Goal: Task Accomplishment & Management: Complete application form

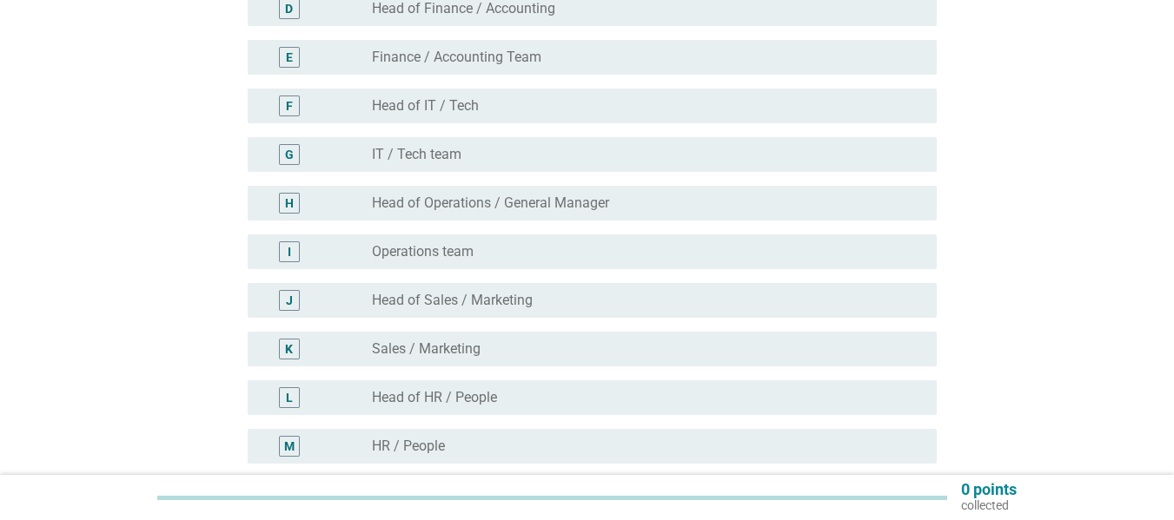
scroll to position [379, 0]
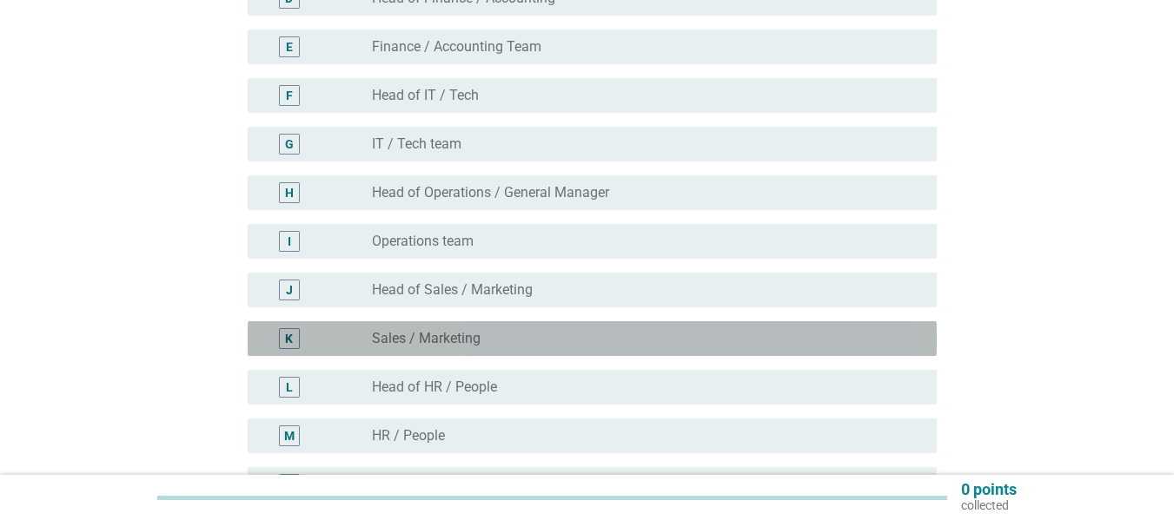
click at [717, 335] on div "radio_button_unchecked Sales / Marketing" at bounding box center [640, 338] width 537 height 17
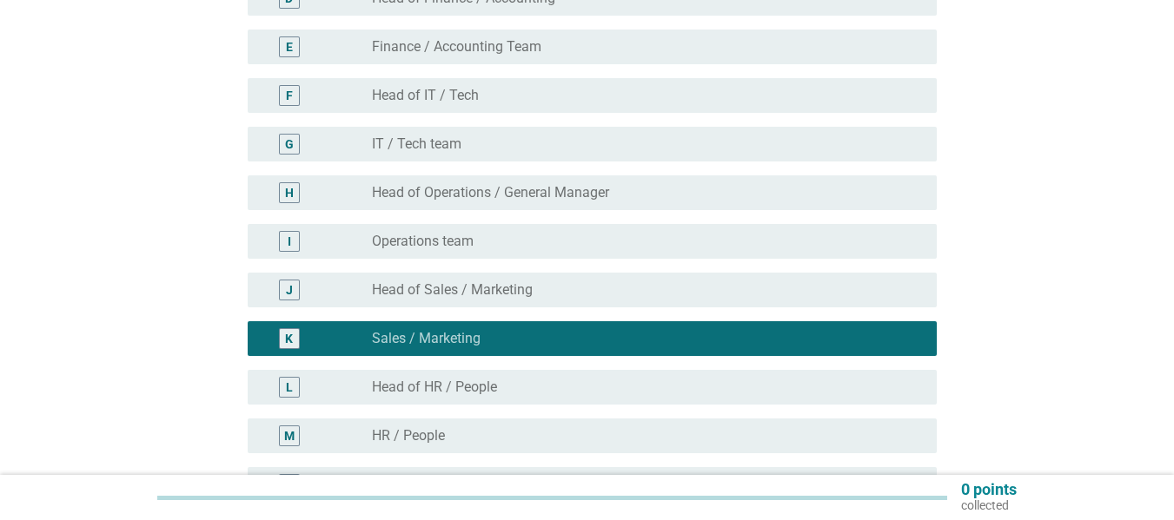
scroll to position [685, 0]
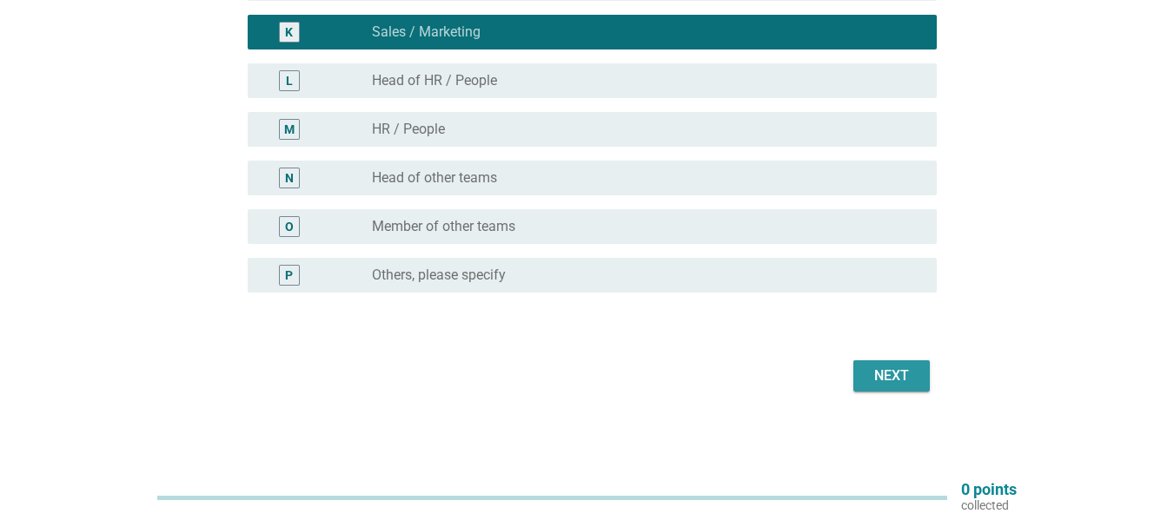
click at [905, 379] on div "Next" at bounding box center [891, 376] width 49 height 21
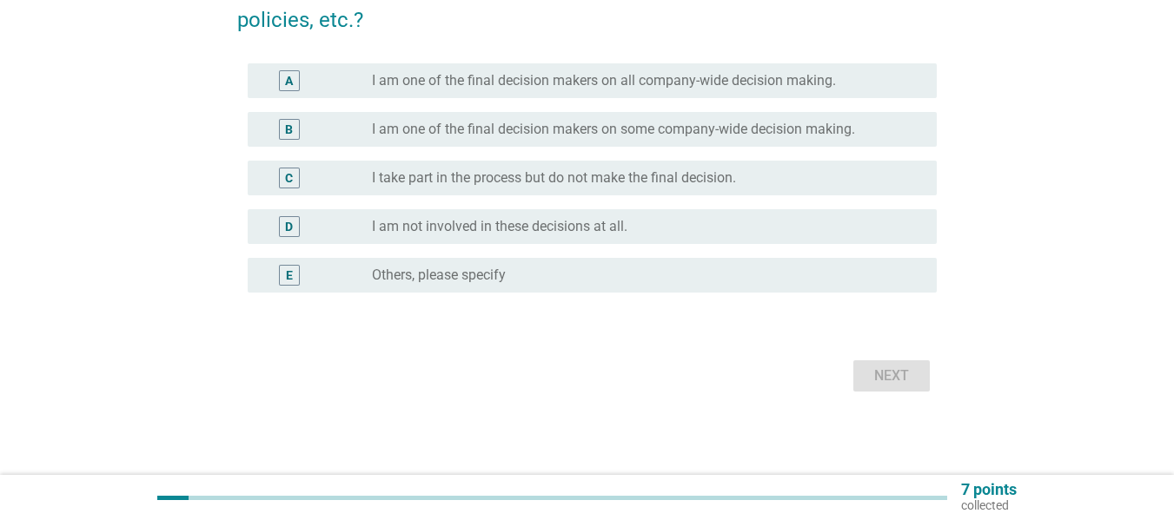
scroll to position [0, 0]
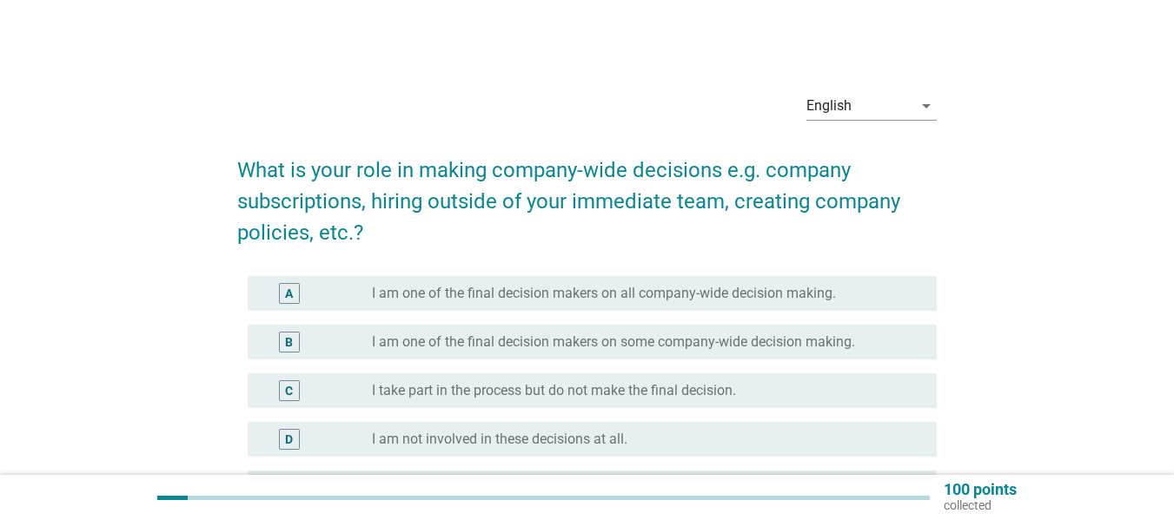
click at [823, 288] on label "I am one of the final decision makers on all company-wide decision making." at bounding box center [604, 293] width 464 height 17
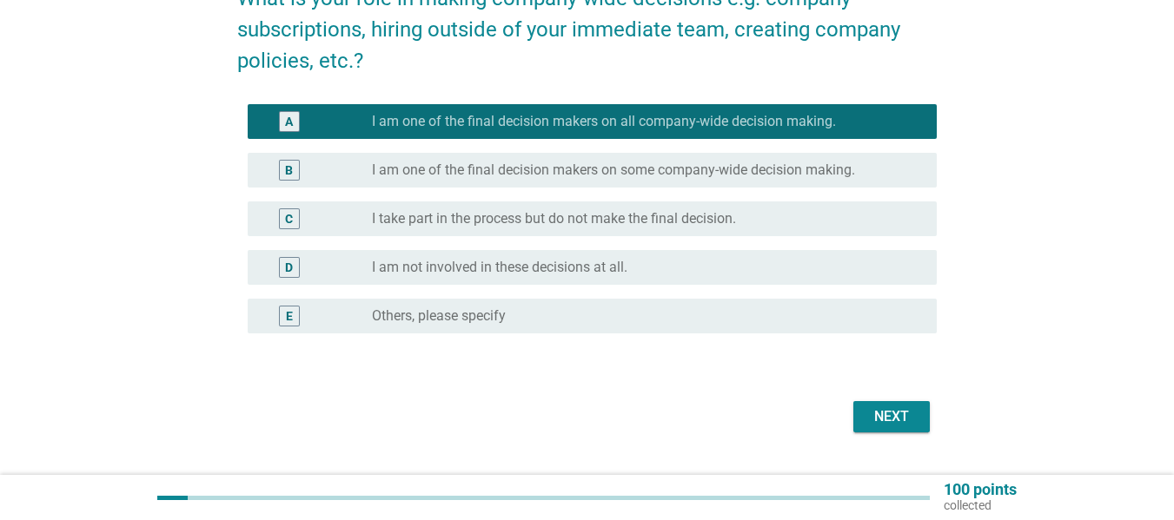
scroll to position [213, 0]
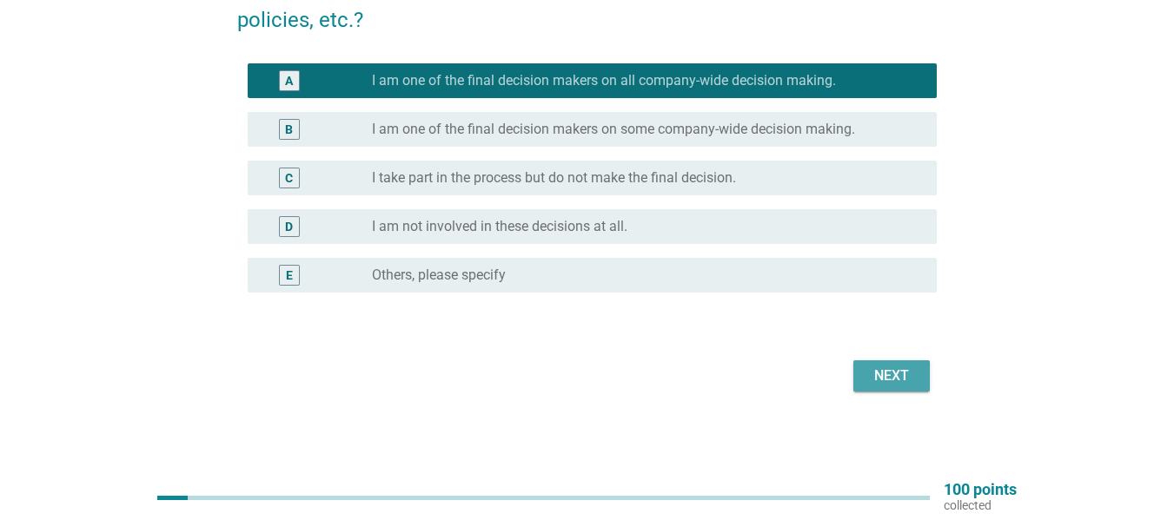
click at [869, 389] on button "Next" at bounding box center [891, 375] width 76 height 31
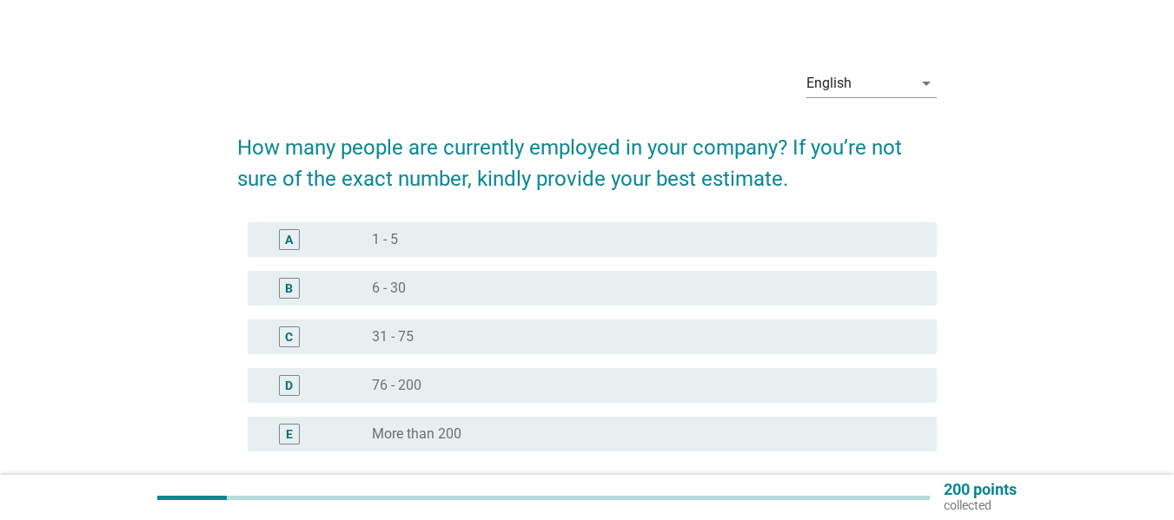
scroll to position [34, 0]
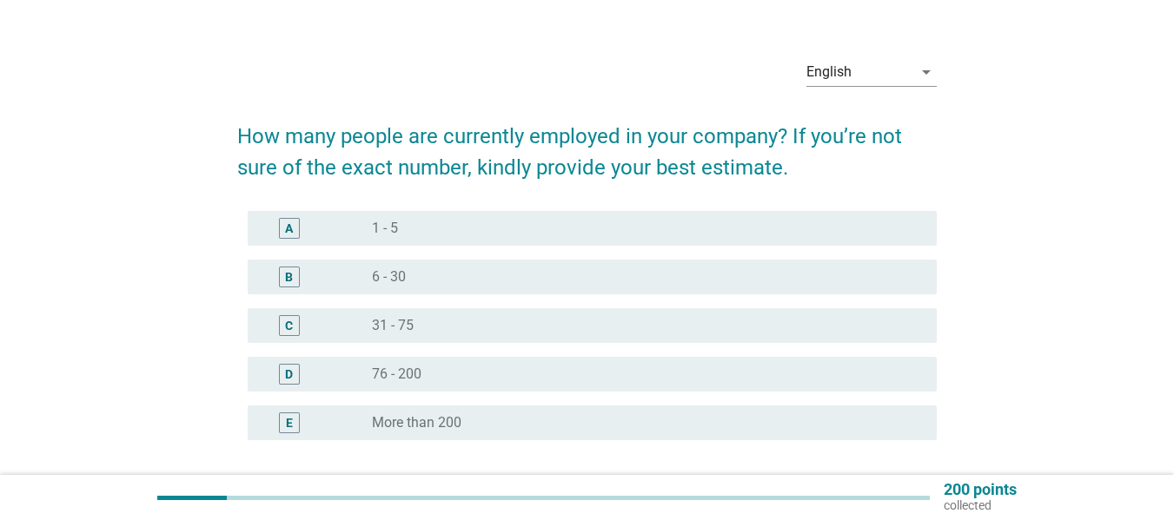
click at [638, 236] on div "radio_button_unchecked 1 - 5" at bounding box center [640, 228] width 537 height 17
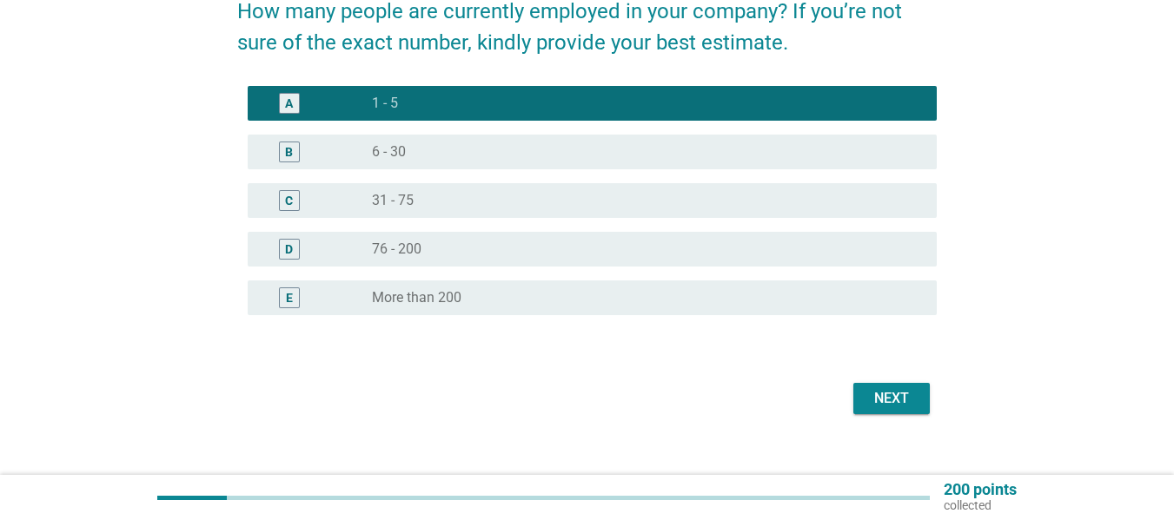
scroll to position [182, 0]
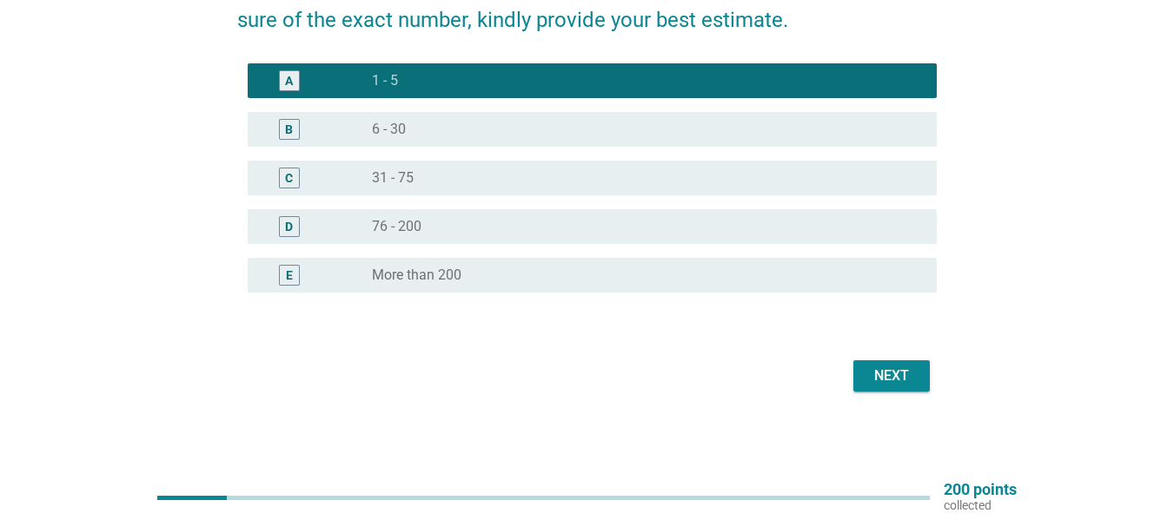
click at [869, 375] on div "Next" at bounding box center [891, 376] width 49 height 21
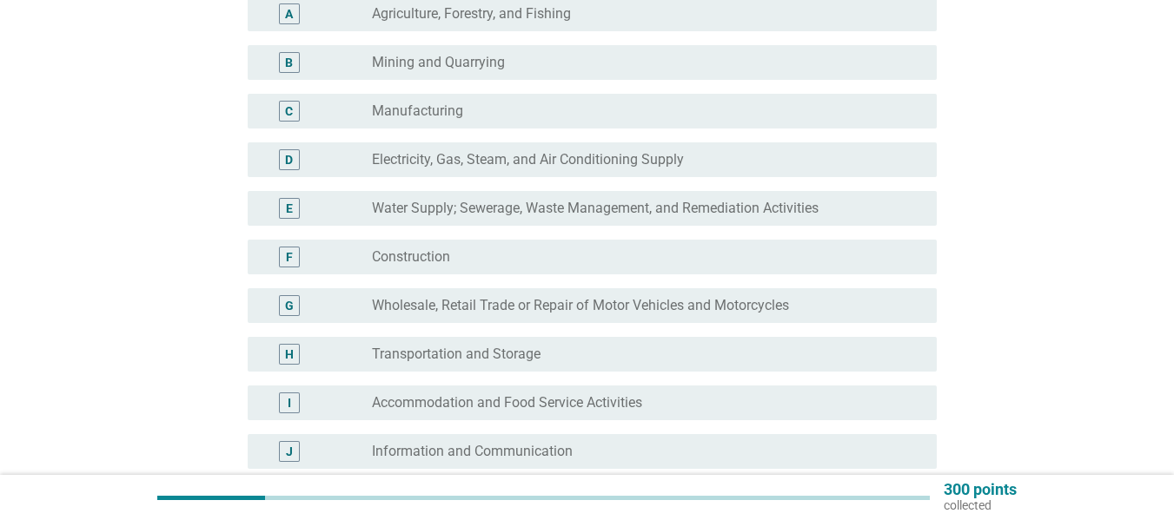
scroll to position [672, 0]
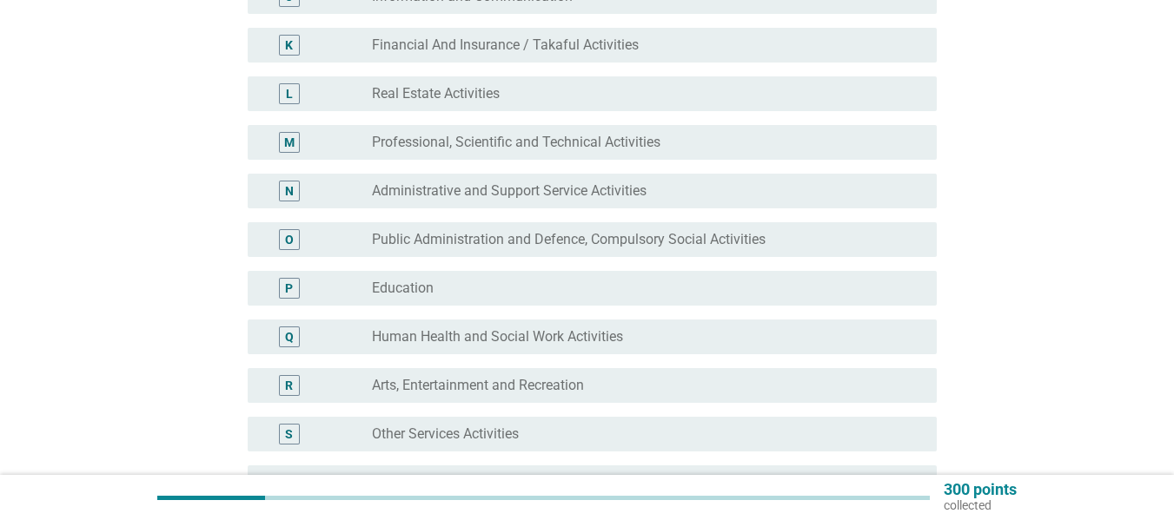
click at [563, 235] on label "Public Administration and Defence, Compulsory Social Activities" at bounding box center [568, 239] width 393 height 17
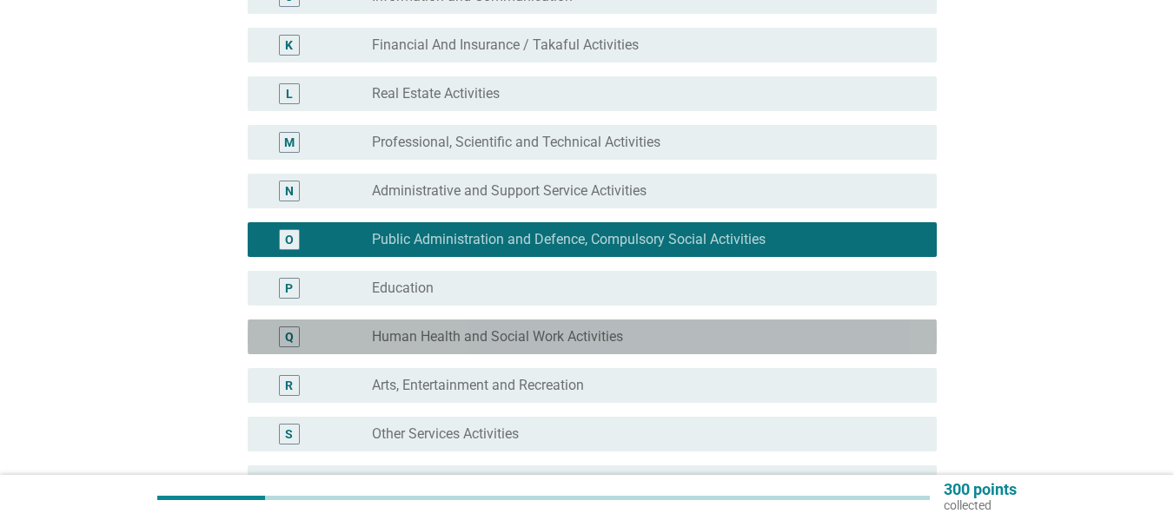
click at [527, 336] on label "Human Health and Social Work Activities" at bounding box center [497, 336] width 251 height 17
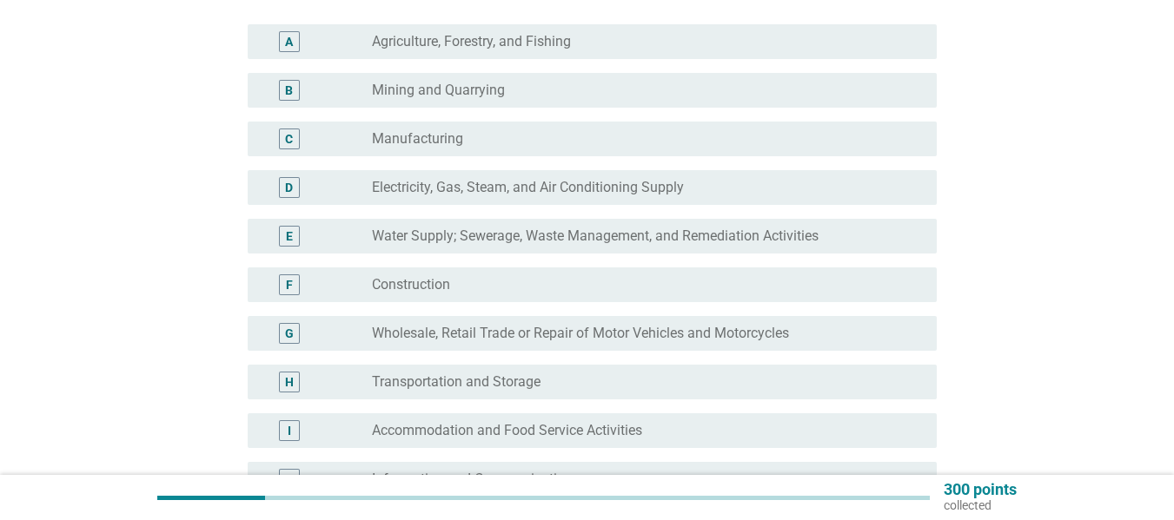
scroll to position [200, 0]
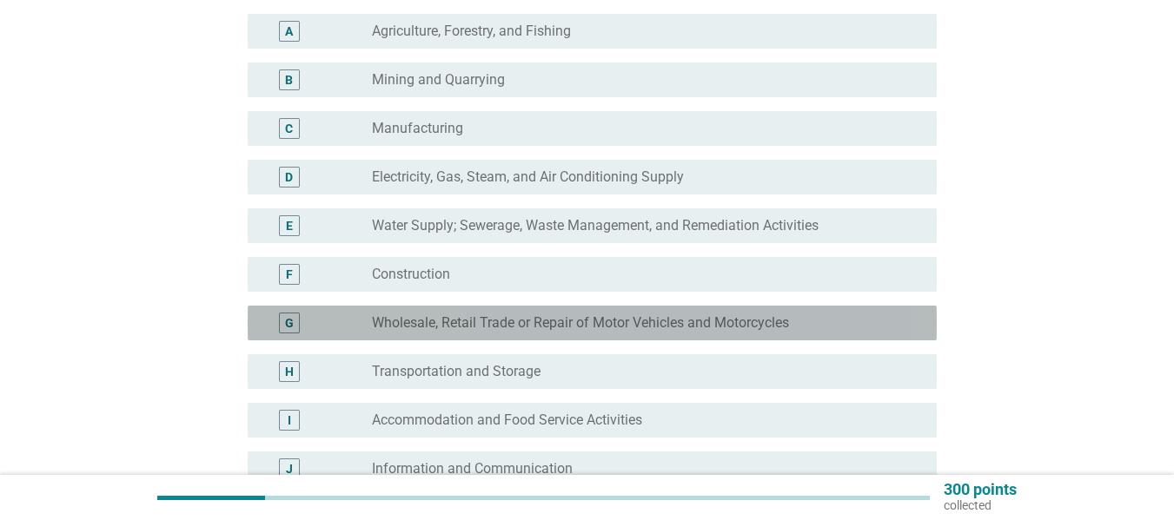
click at [717, 321] on label "Wholesale, Retail Trade or Repair of Motor Vehicles and Motorcycles" at bounding box center [580, 322] width 417 height 17
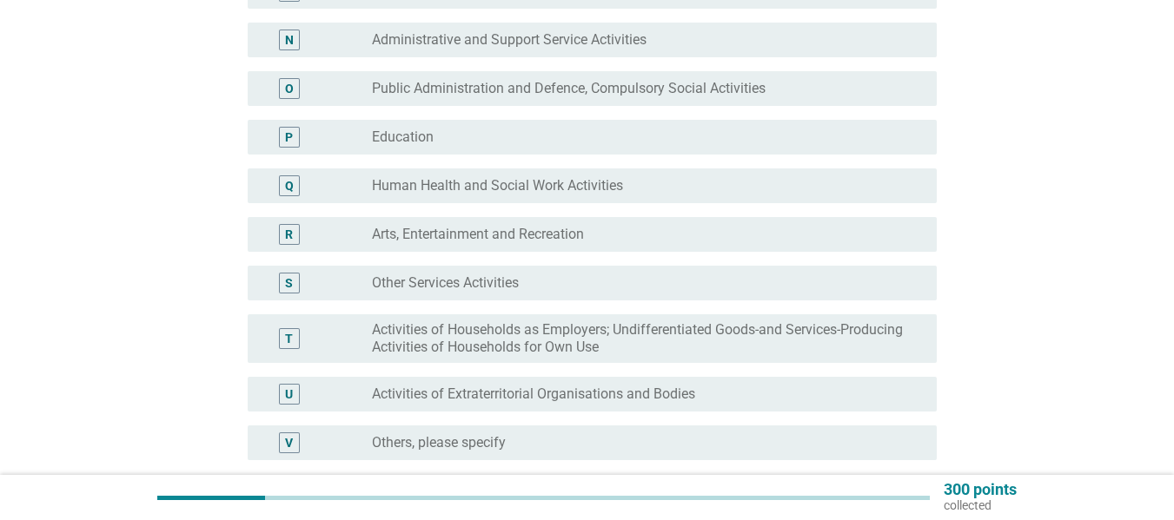
scroll to position [957, 0]
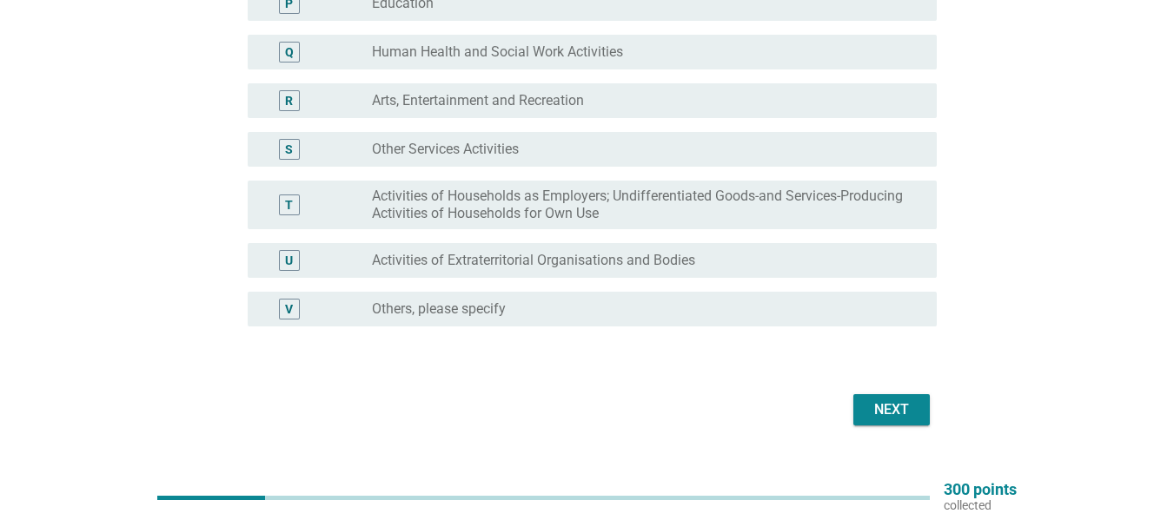
click at [909, 418] on div "Next" at bounding box center [891, 410] width 49 height 21
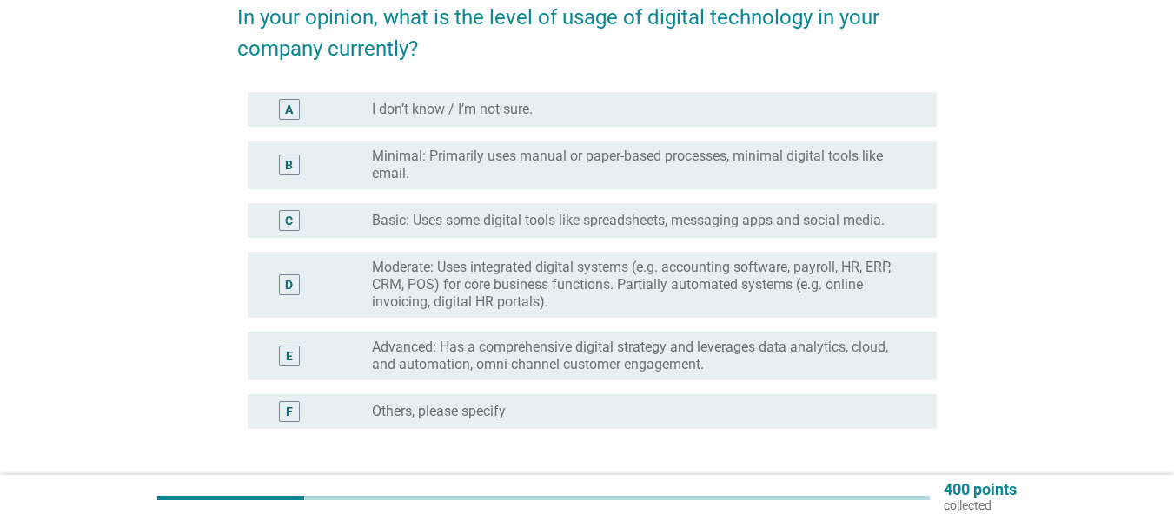
scroll to position [175, 0]
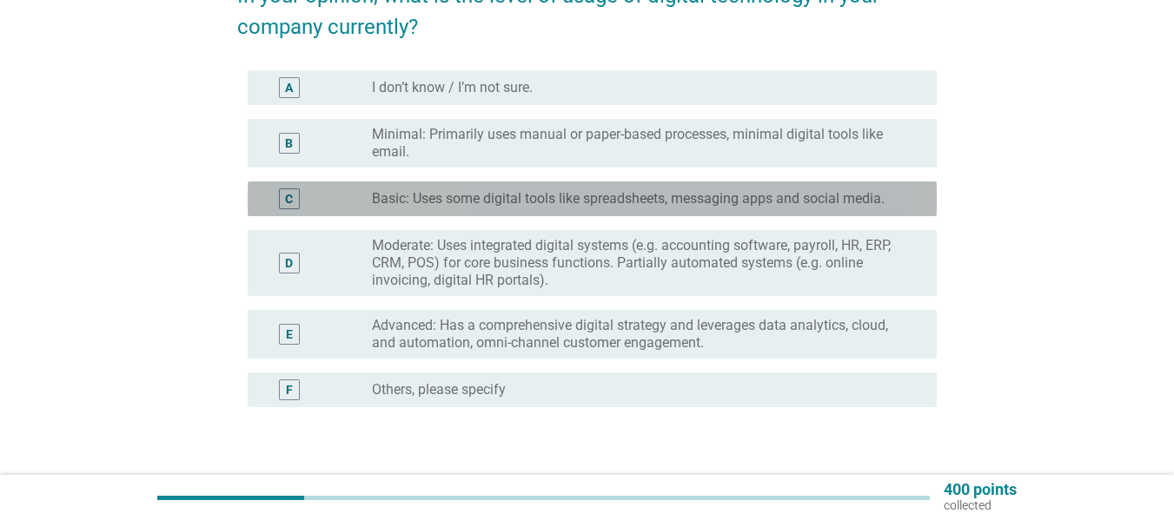
click at [778, 210] on div "C radio_button_unchecked Basic: Uses some digital tools like spreadsheets, mess…" at bounding box center [592, 199] width 689 height 35
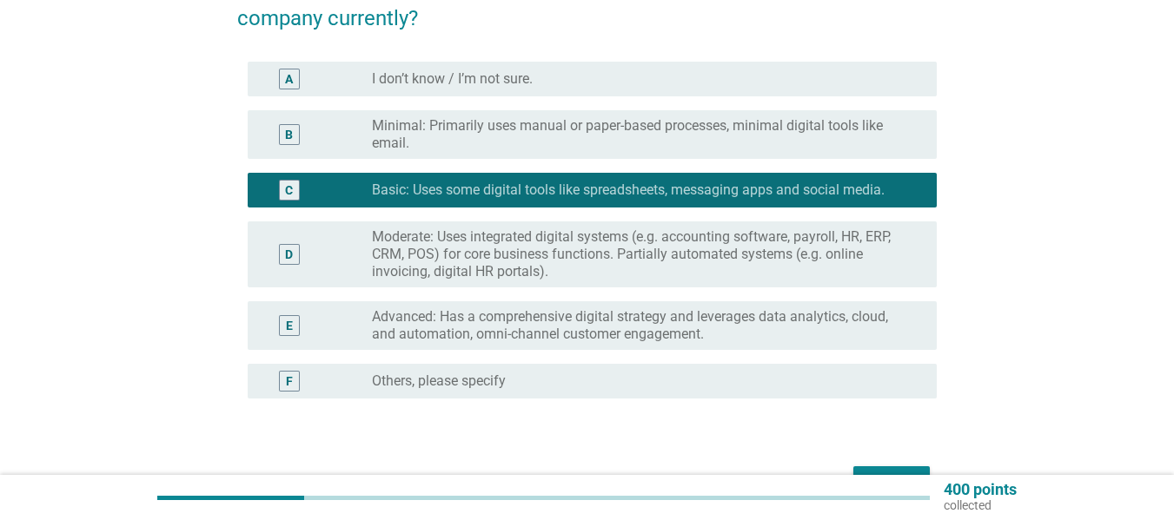
scroll to position [289, 0]
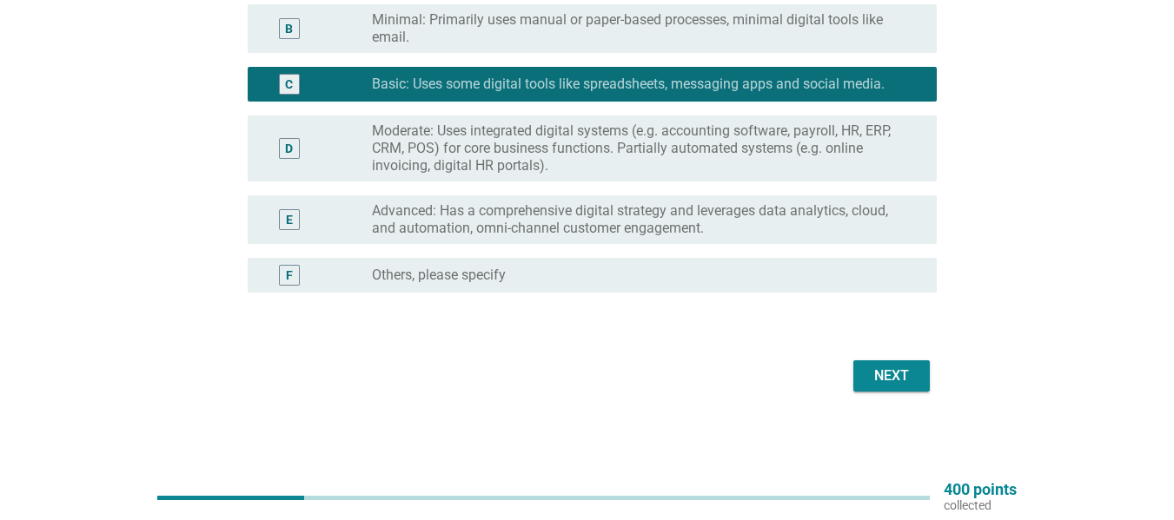
click at [892, 362] on button "Next" at bounding box center [891, 375] width 76 height 31
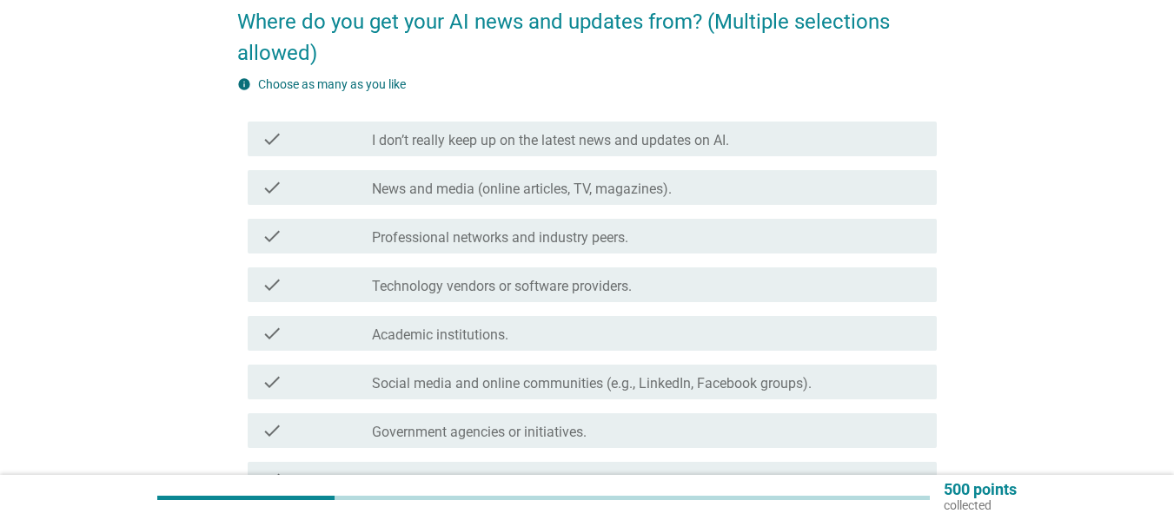
scroll to position [182, 0]
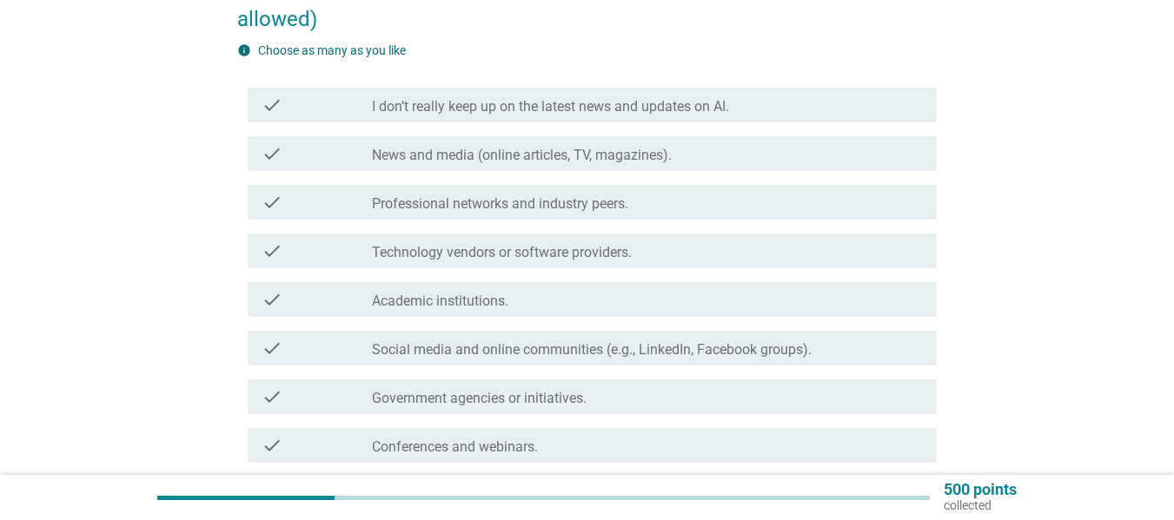
click at [407, 151] on label "News and media (online articles, TV, magazines)." at bounding box center [522, 155] width 300 height 17
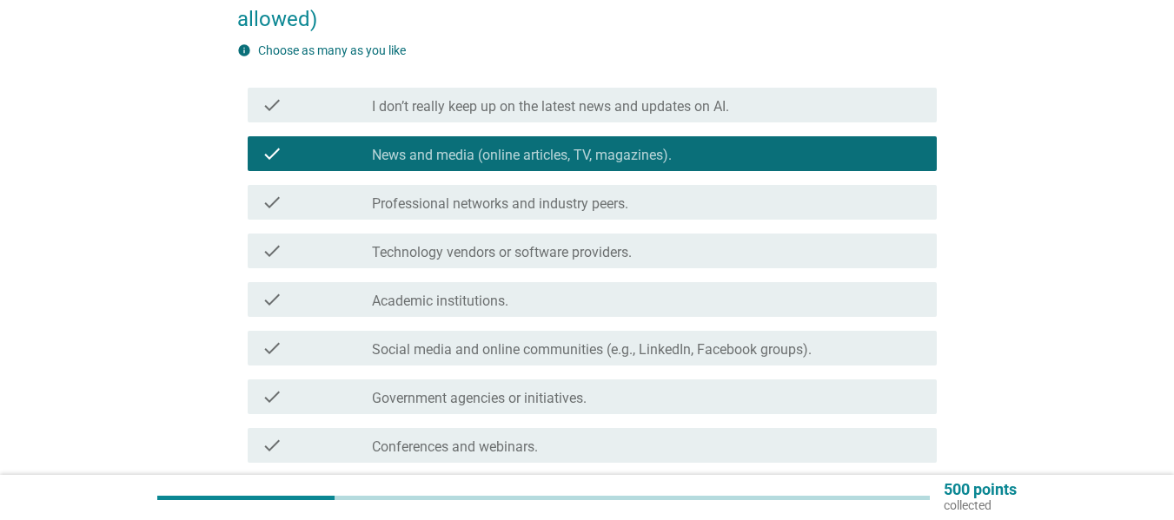
click at [742, 349] on label "Social media and online communities (e.g., LinkedIn, Facebook groups)." at bounding box center [592, 349] width 440 height 17
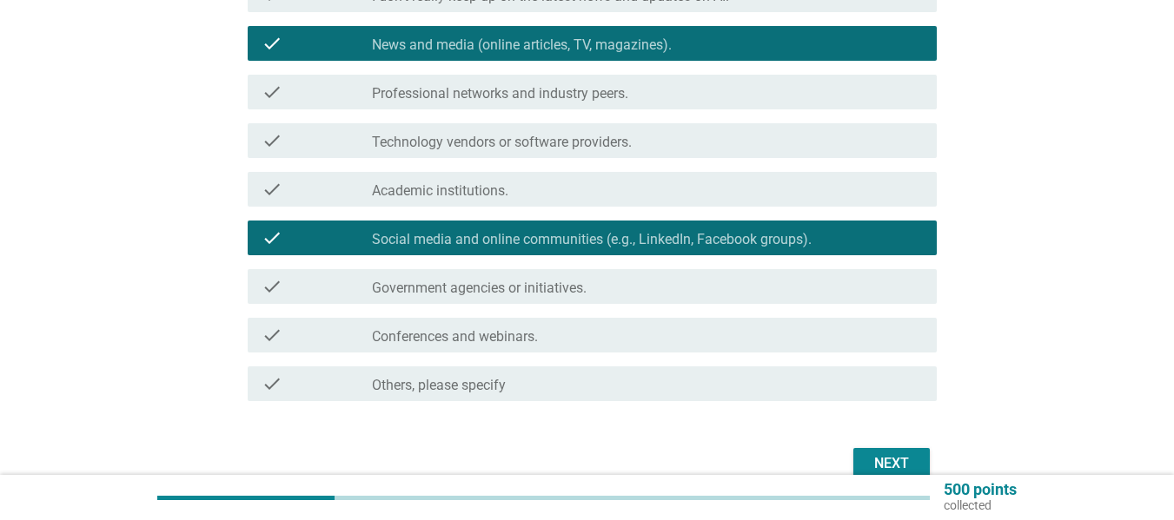
scroll to position [318, 0]
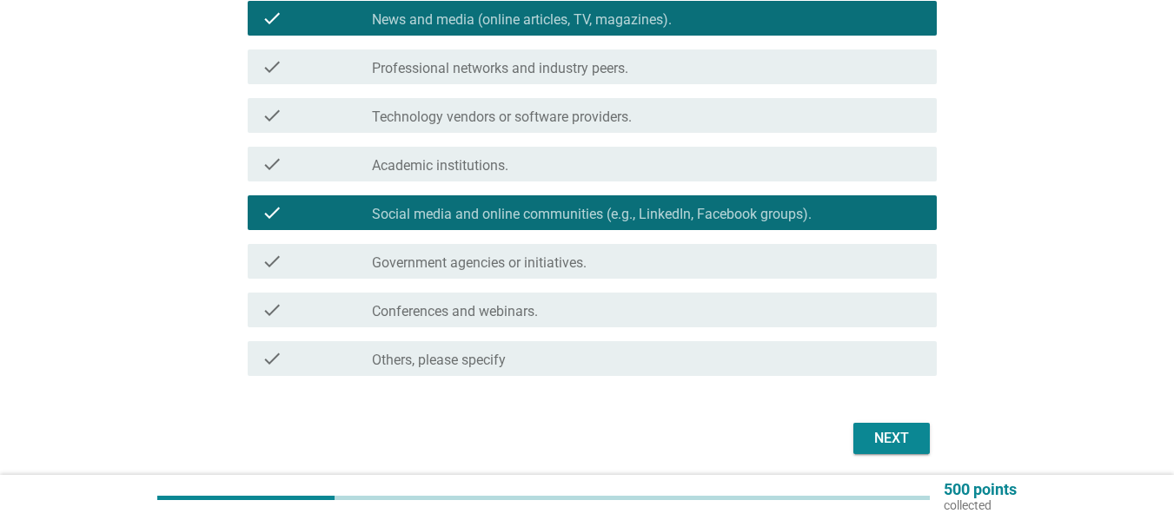
click at [901, 435] on div "Next" at bounding box center [891, 438] width 49 height 21
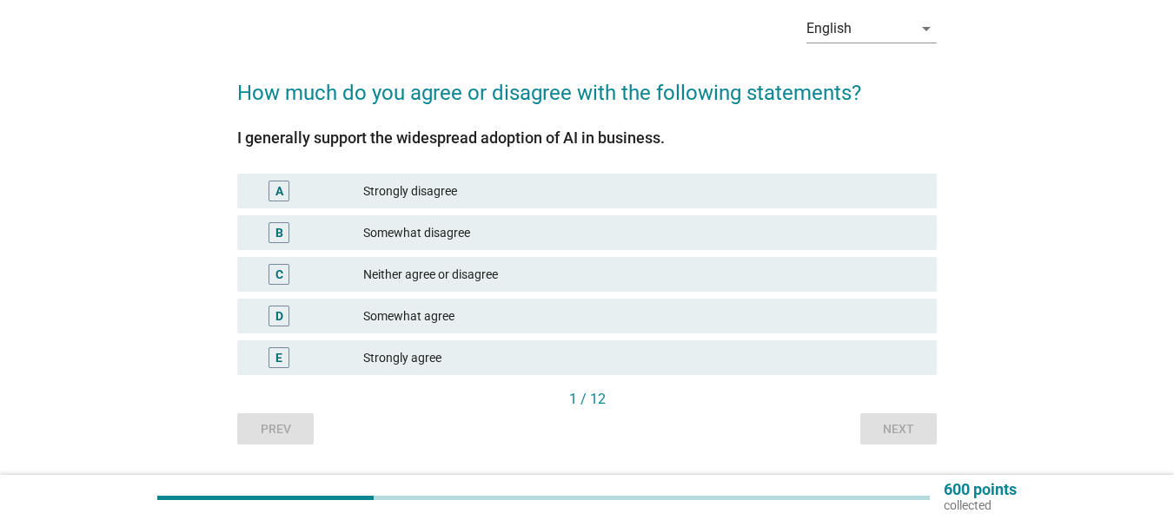
scroll to position [109, 0]
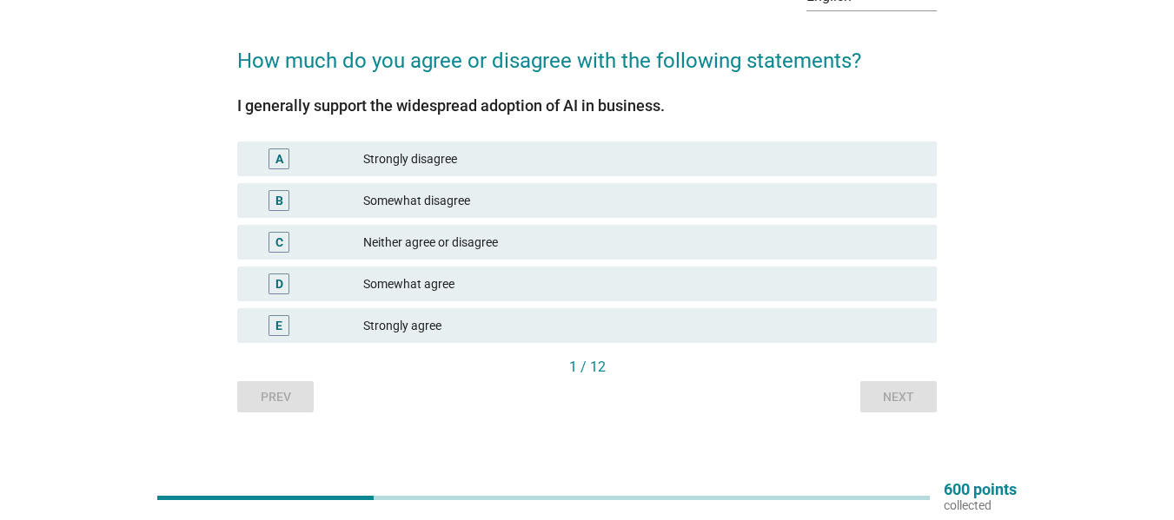
click at [506, 276] on div "Somewhat agree" at bounding box center [642, 284] width 559 height 21
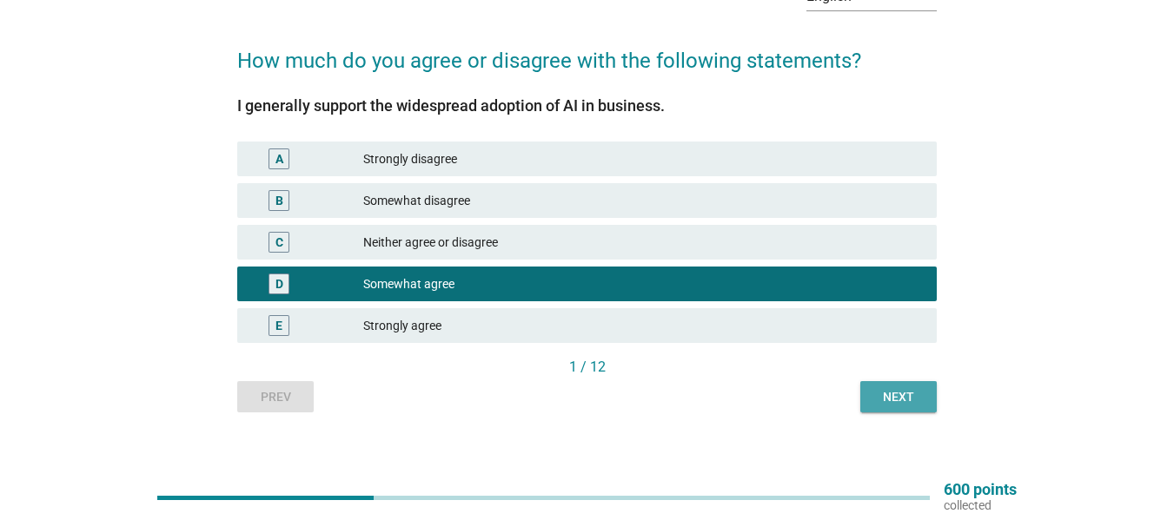
click at [894, 397] on div "Next" at bounding box center [898, 397] width 49 height 18
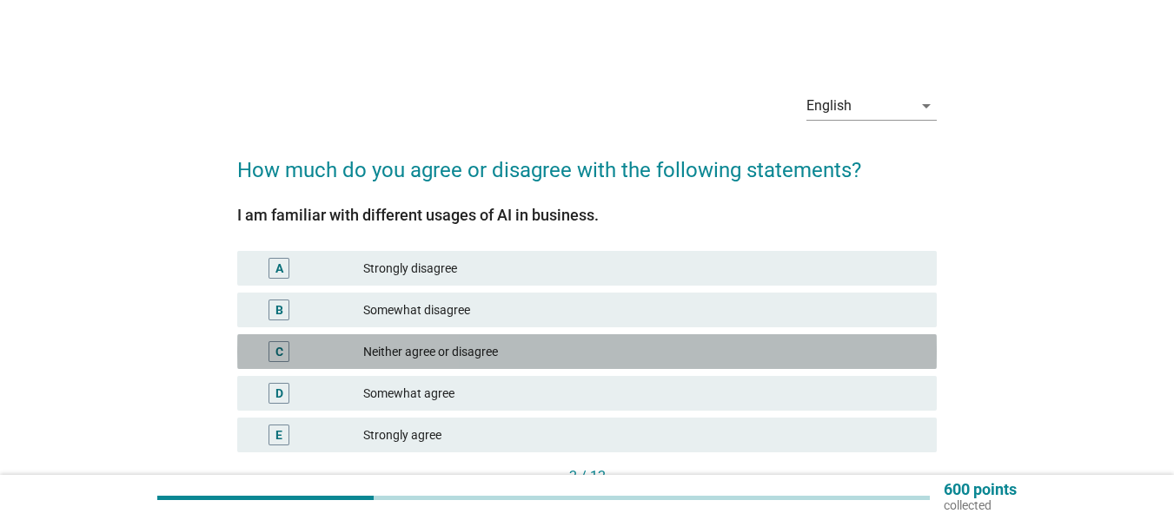
click at [501, 343] on div "Neither agree or disagree" at bounding box center [642, 351] width 559 height 21
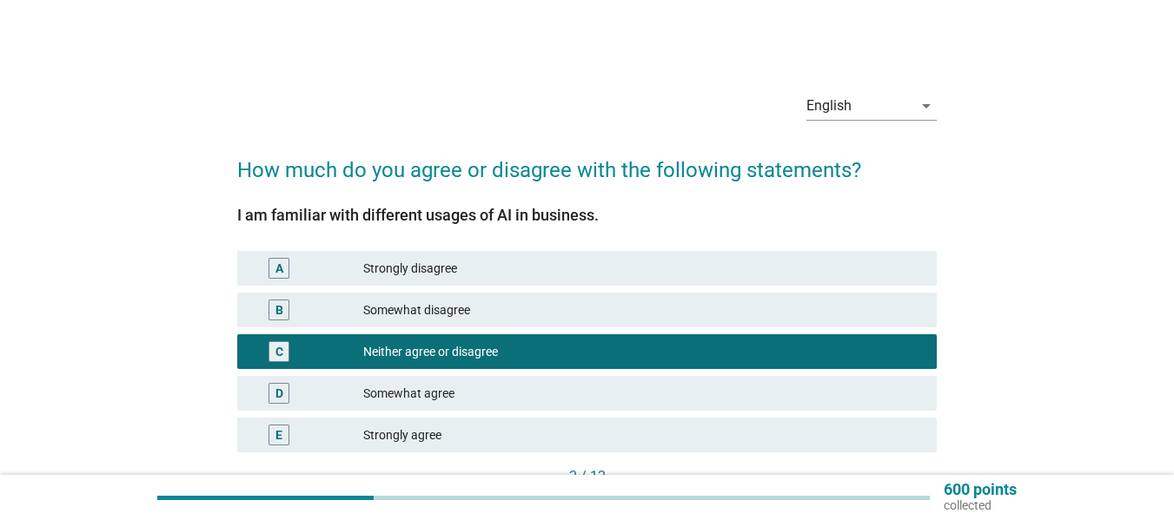
scroll to position [110, 0]
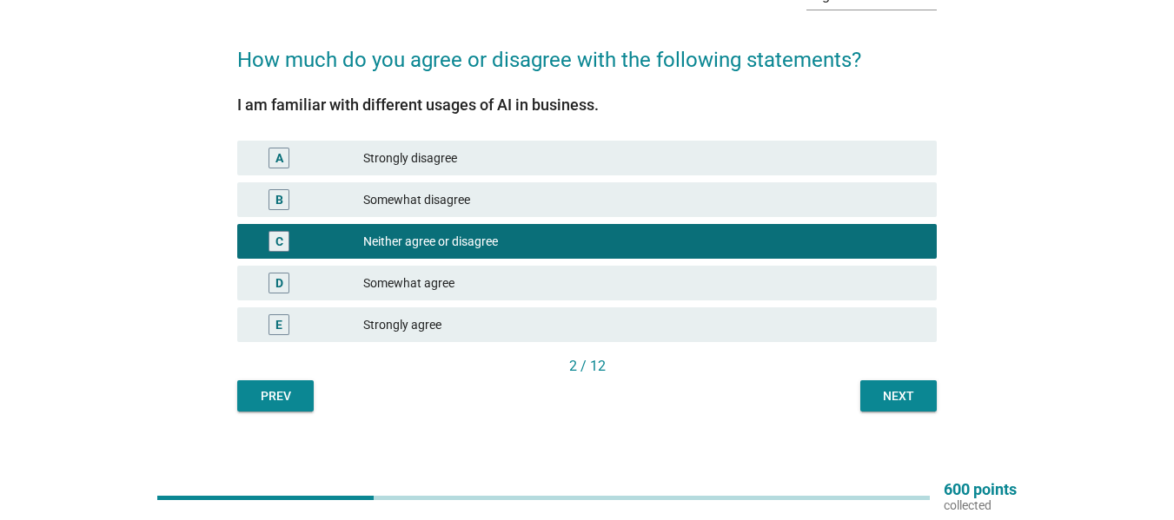
click at [912, 385] on button "Next" at bounding box center [898, 395] width 76 height 31
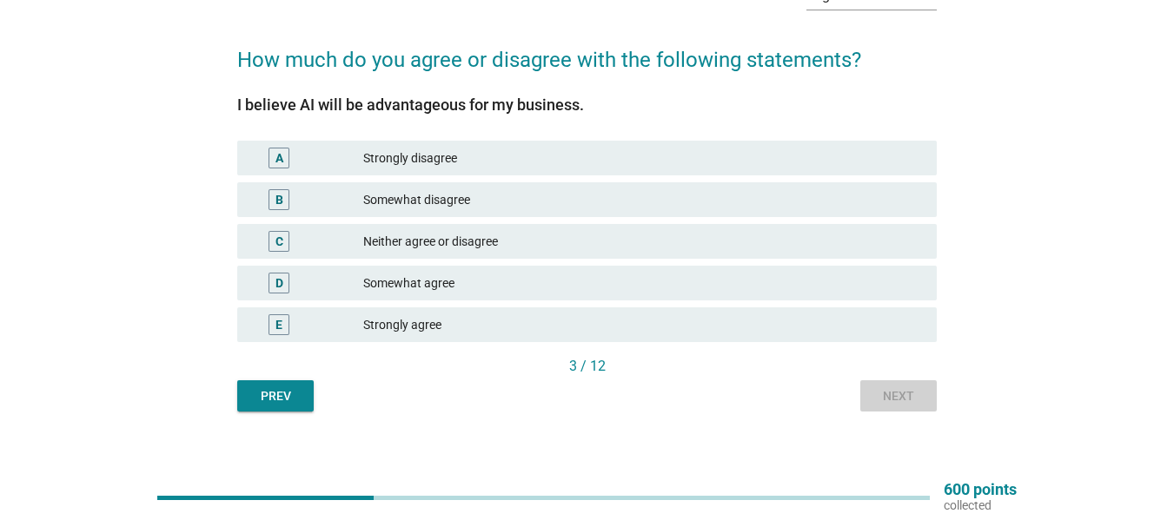
scroll to position [0, 0]
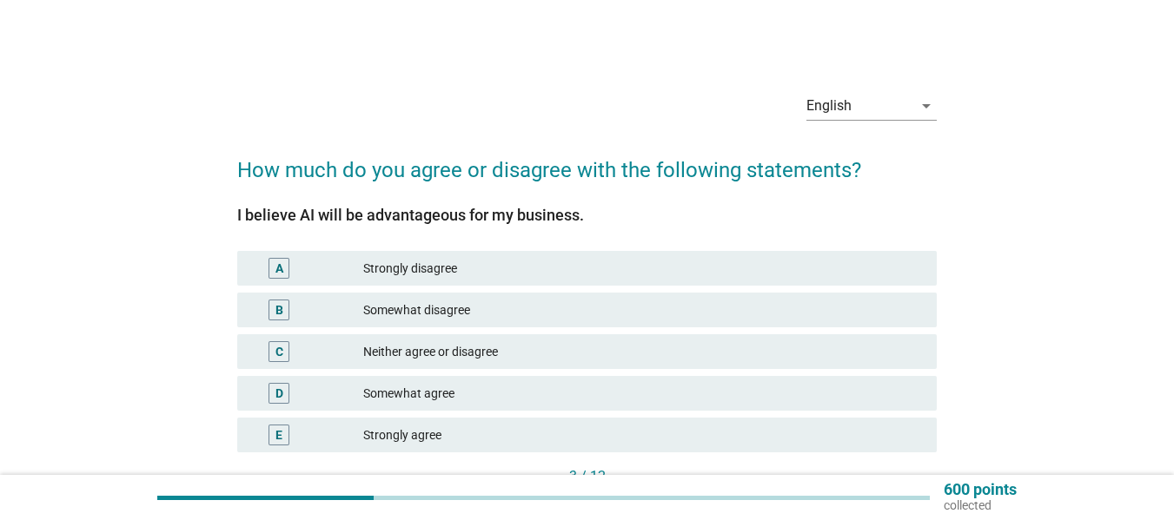
click at [440, 394] on div "Somewhat agree" at bounding box center [642, 393] width 559 height 21
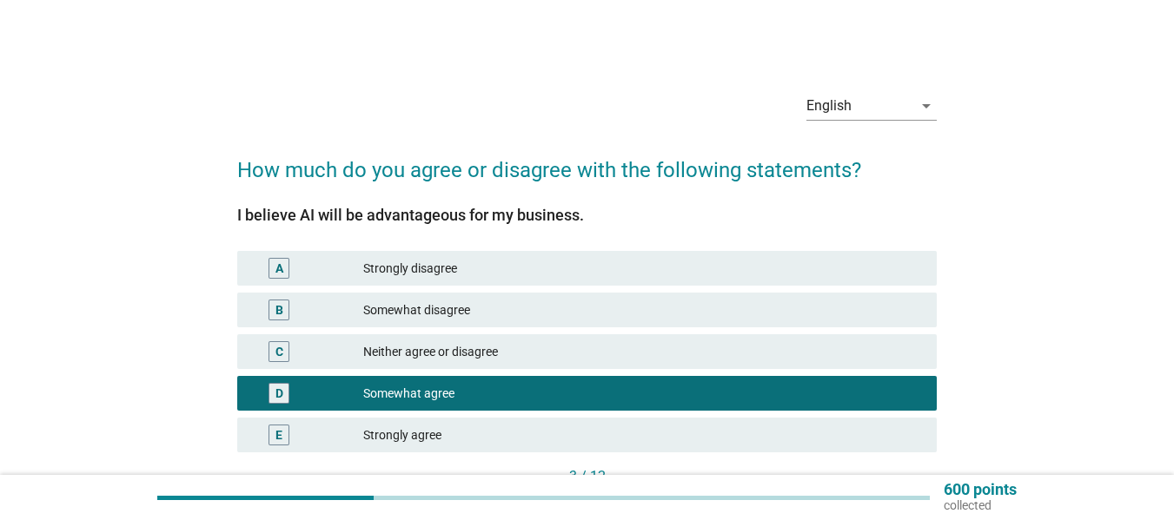
scroll to position [122, 0]
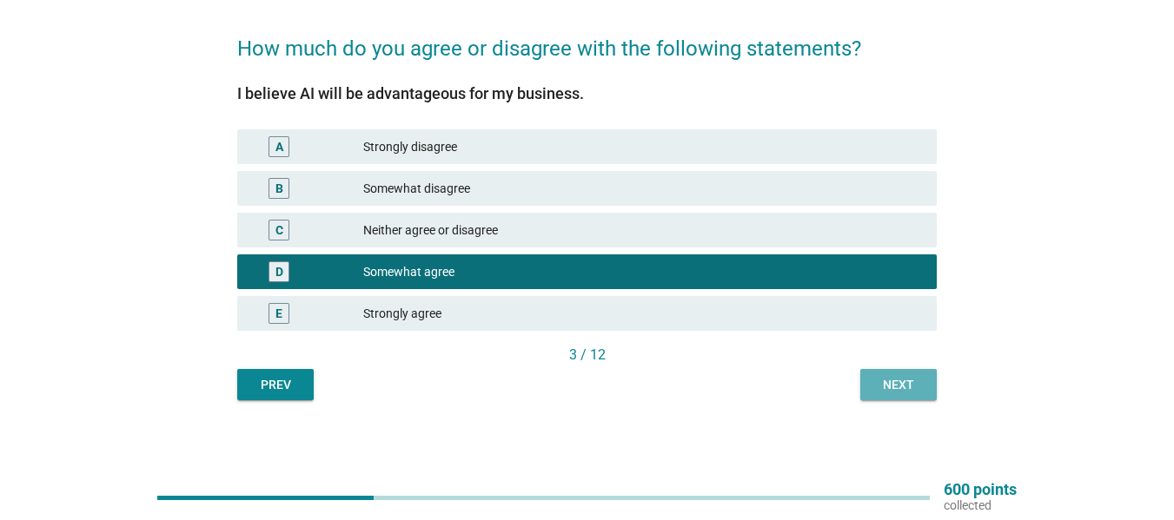
click at [879, 370] on button "Next" at bounding box center [898, 384] width 76 height 31
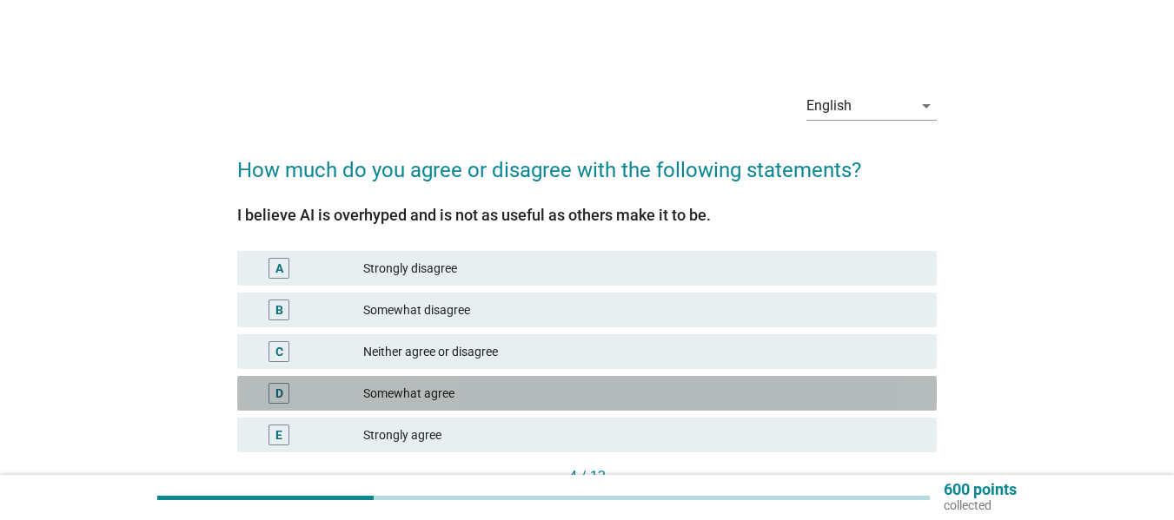
click at [468, 393] on div "Somewhat agree" at bounding box center [642, 393] width 559 height 21
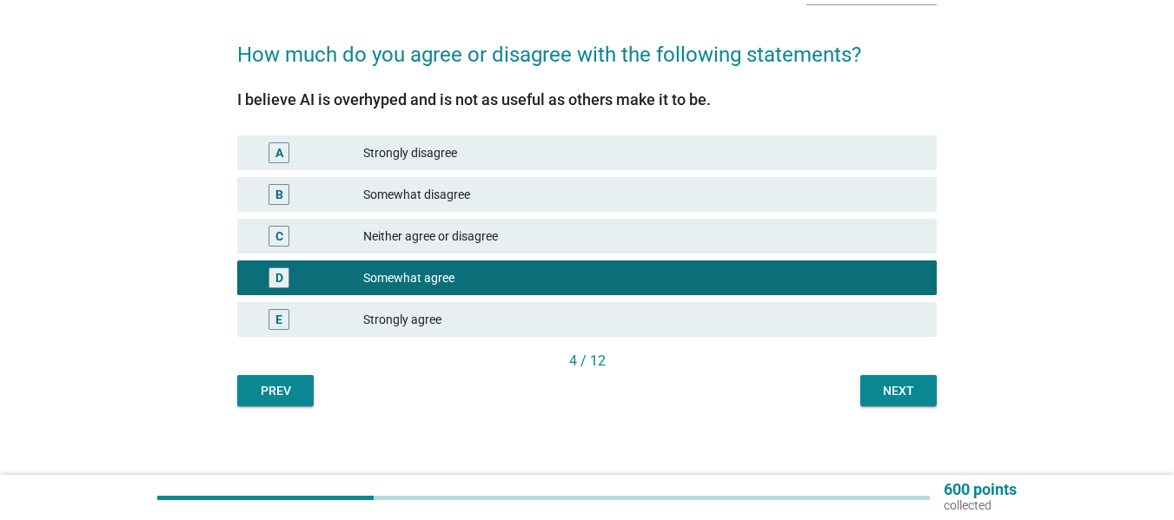
scroll to position [122, 0]
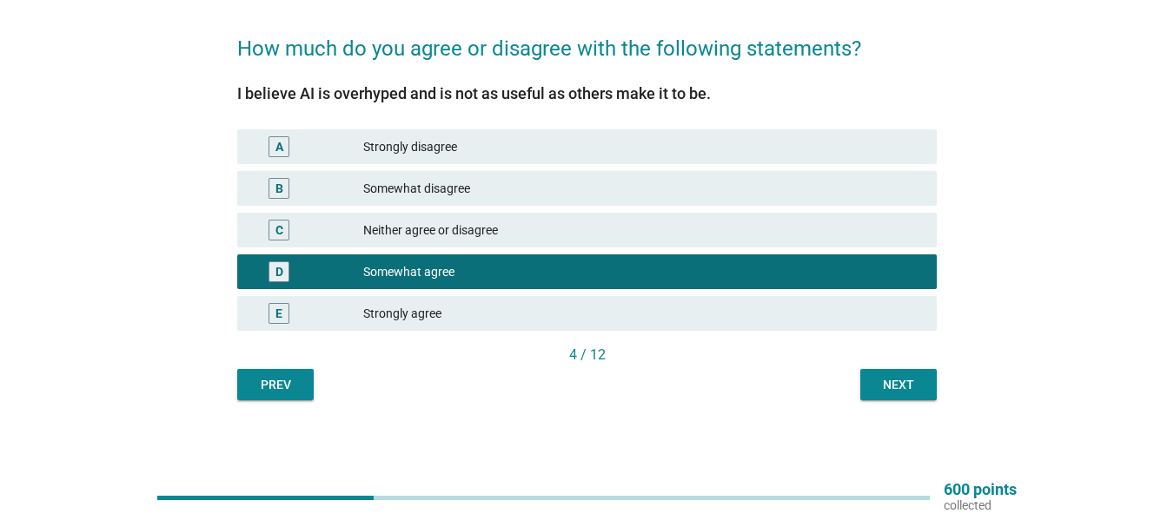
click at [899, 376] on div "Next" at bounding box center [898, 385] width 49 height 18
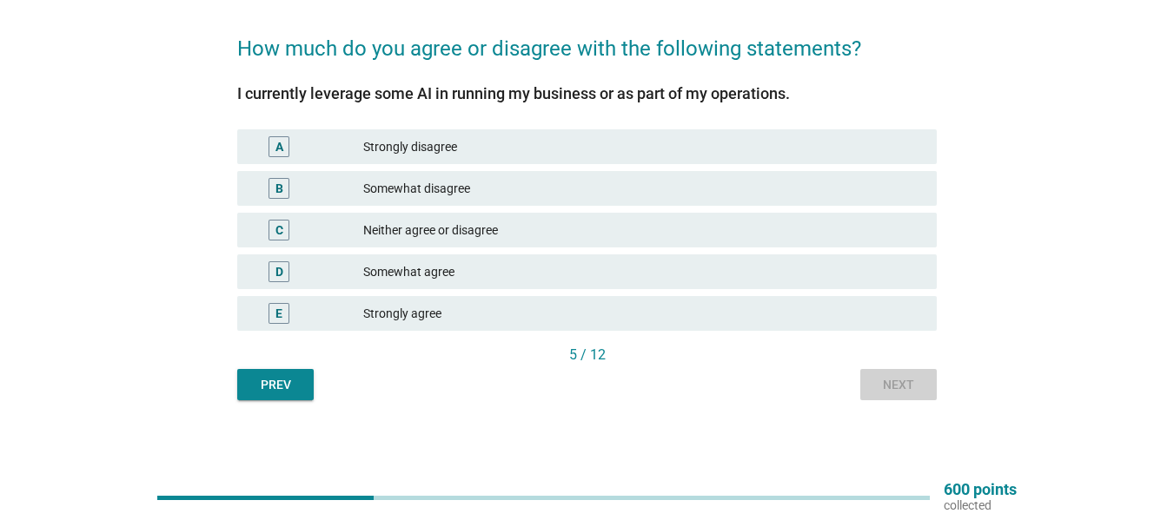
scroll to position [0, 0]
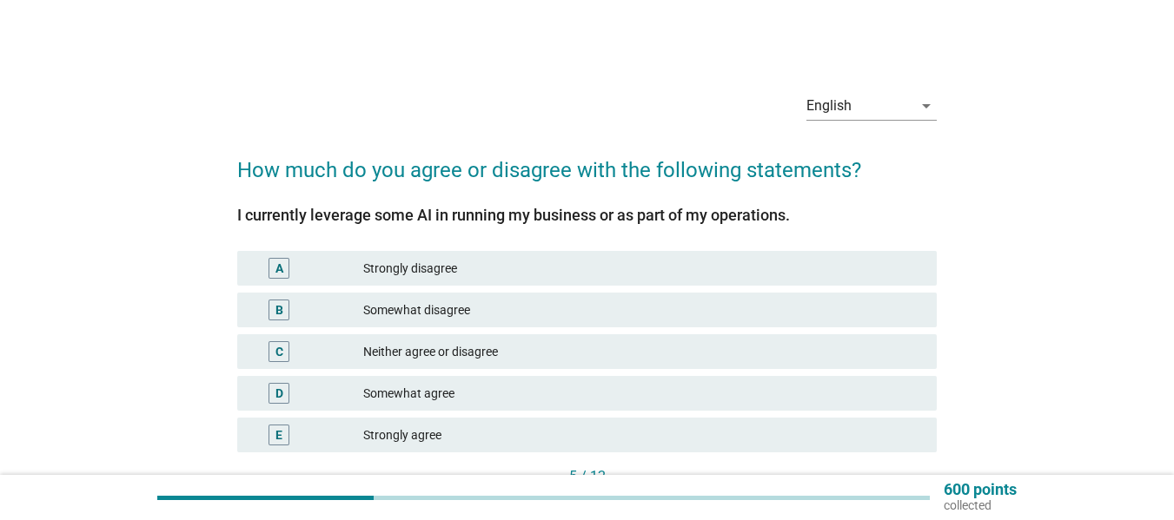
drag, startPoint x: 503, startPoint y: 352, endPoint x: 642, endPoint y: 328, distance: 140.9
click at [504, 351] on div "Neither agree or disagree" at bounding box center [642, 351] width 559 height 21
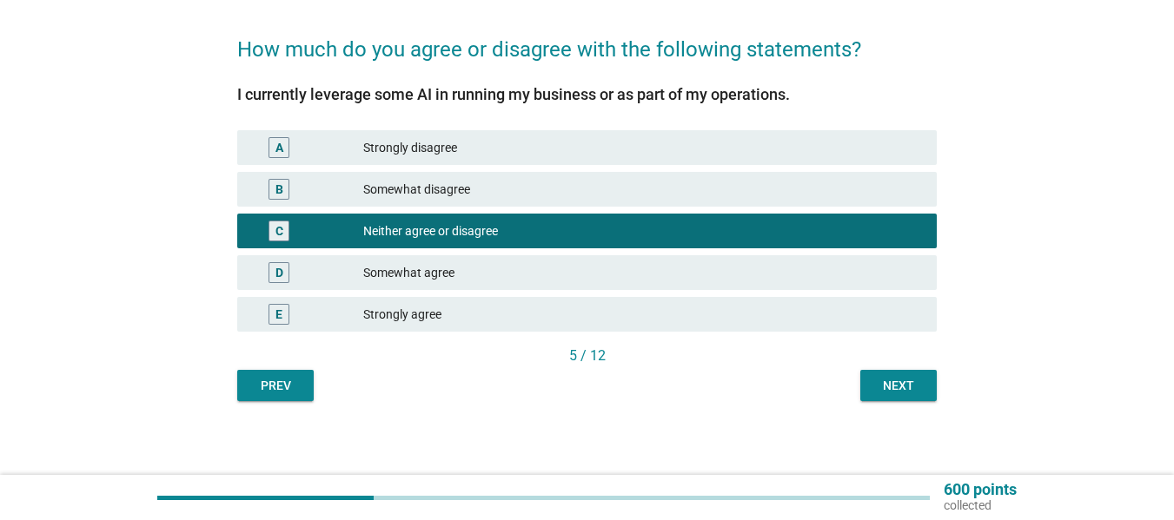
scroll to position [125, 0]
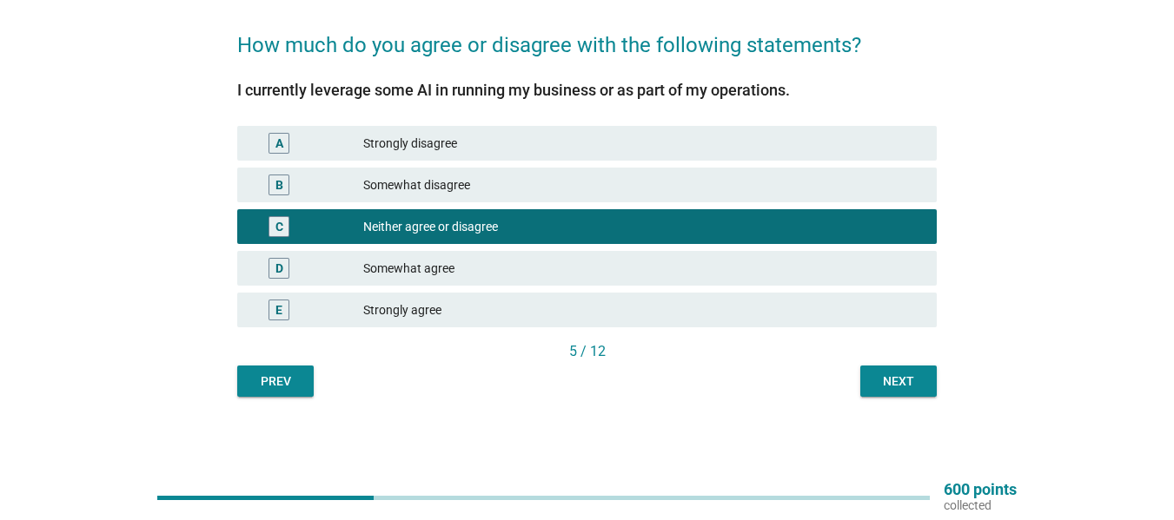
click at [885, 377] on div "Next" at bounding box center [898, 382] width 49 height 18
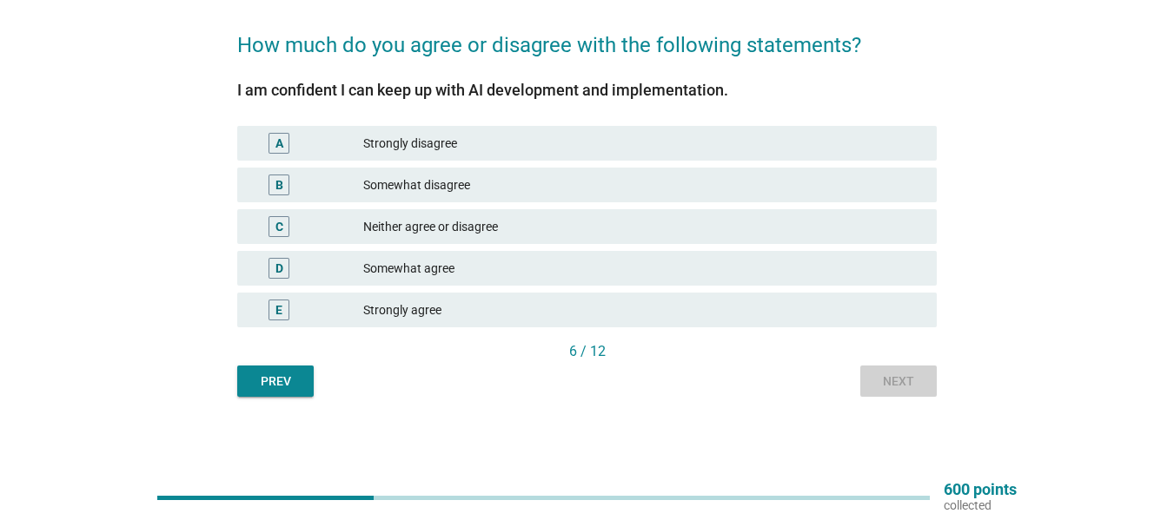
scroll to position [0, 0]
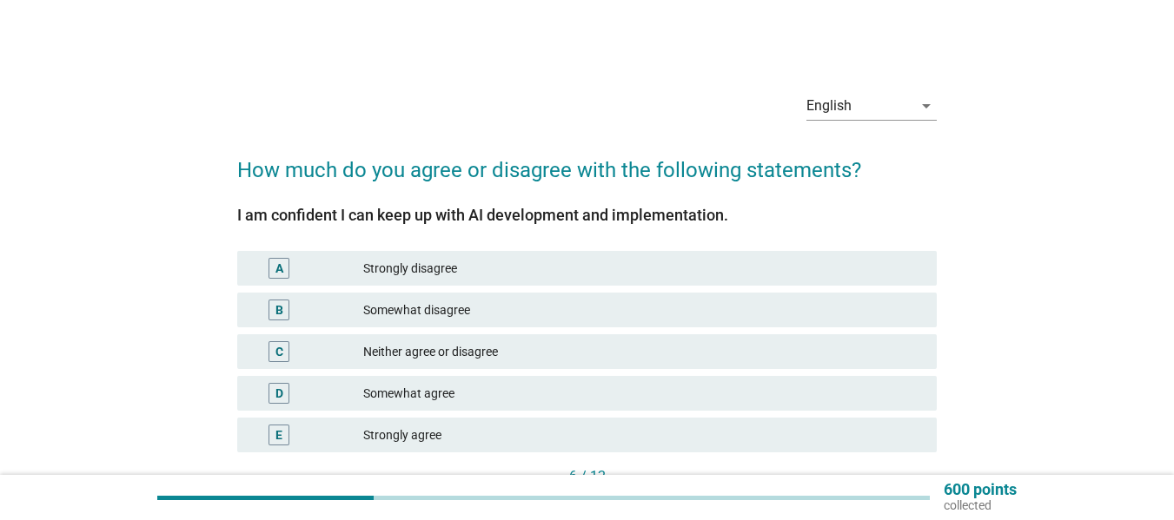
click at [490, 397] on div "Somewhat agree" at bounding box center [642, 393] width 559 height 21
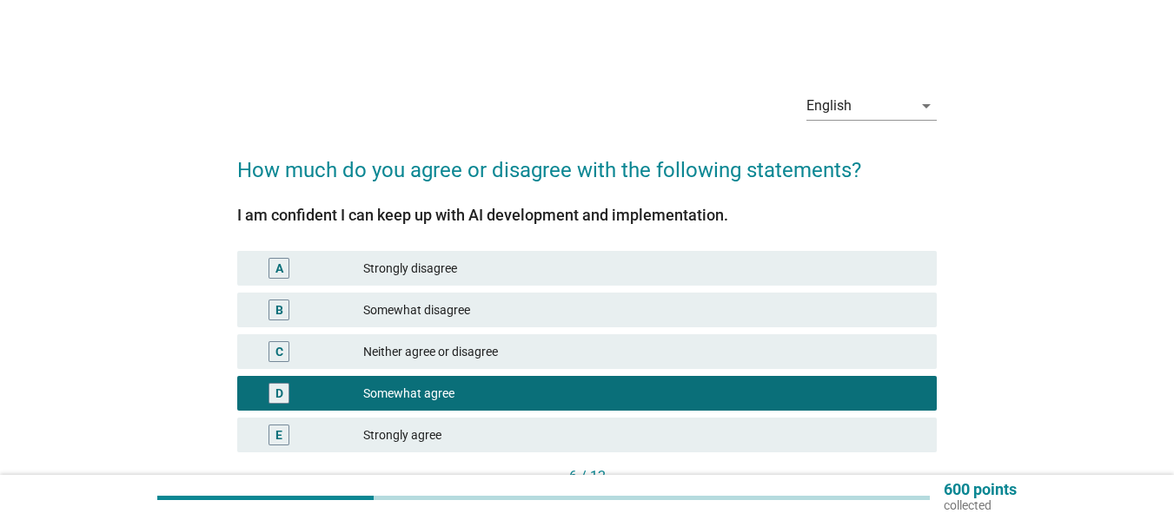
scroll to position [115, 0]
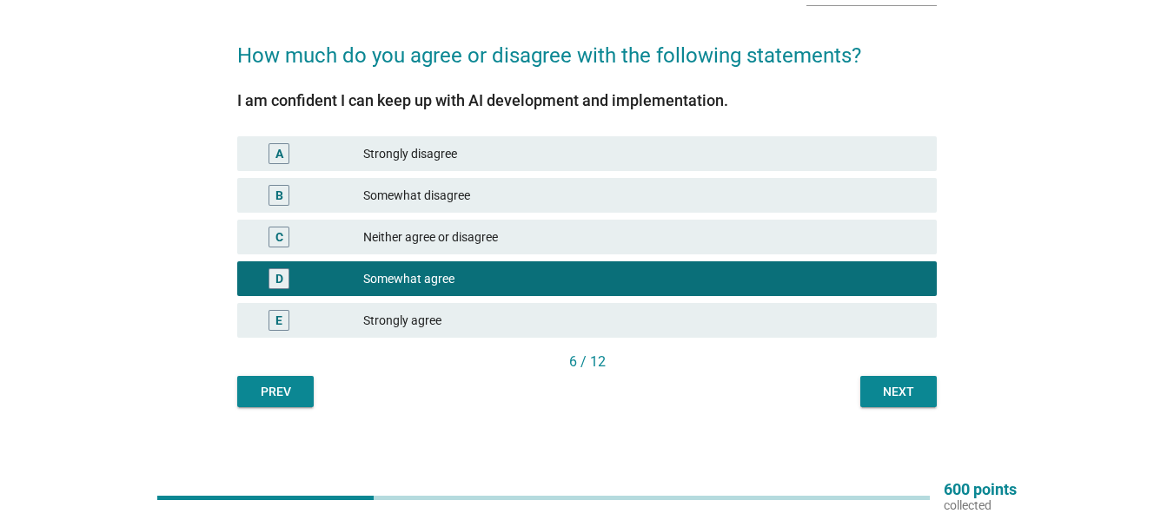
click at [893, 379] on button "Next" at bounding box center [898, 391] width 76 height 31
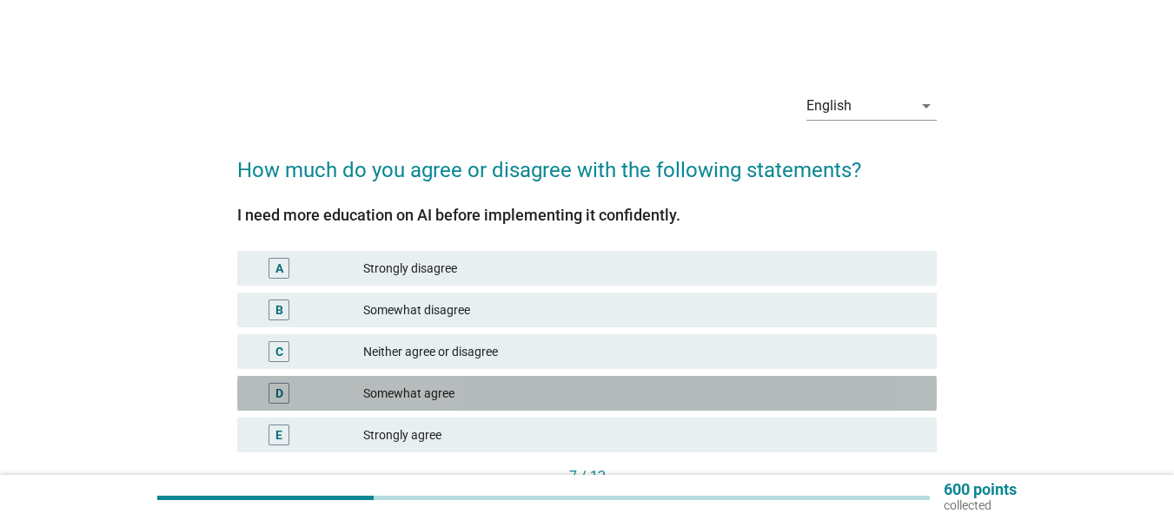
drag, startPoint x: 552, startPoint y: 395, endPoint x: 1186, endPoint y: 244, distance: 651.9
click at [552, 394] on div "Somewhat agree" at bounding box center [642, 393] width 559 height 21
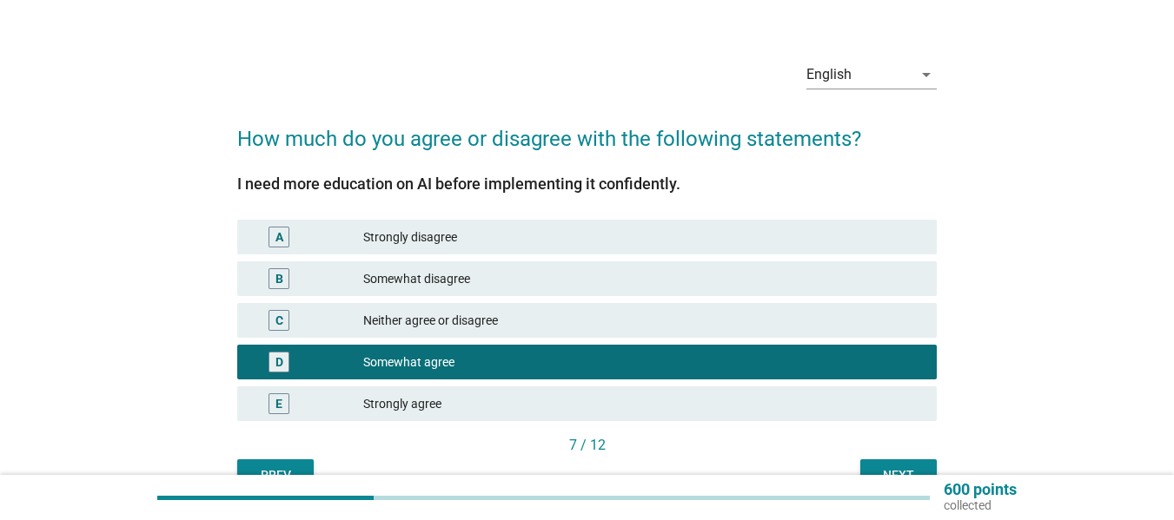
scroll to position [125, 0]
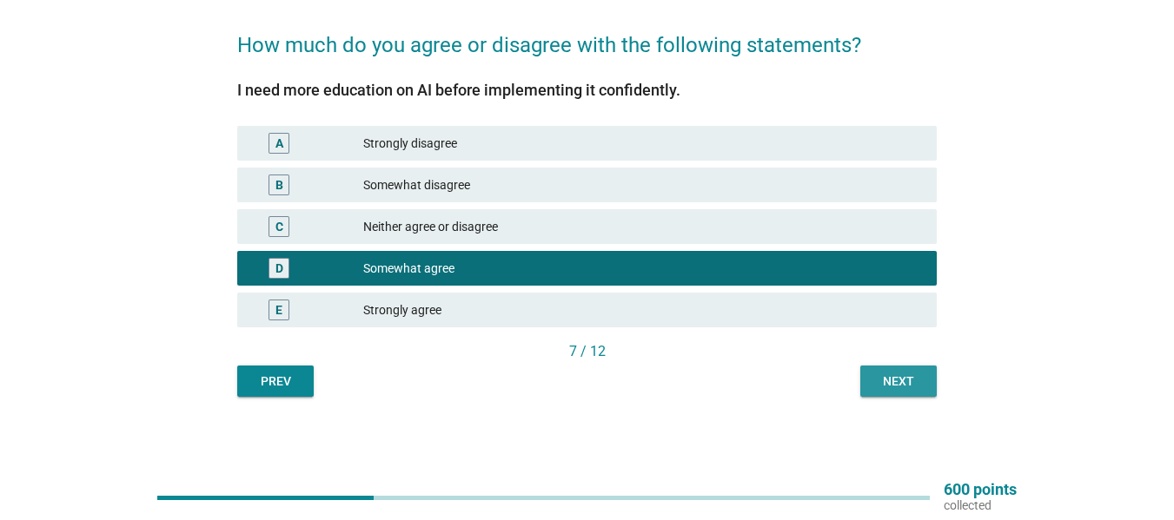
click at [889, 379] on div "Next" at bounding box center [898, 382] width 49 height 18
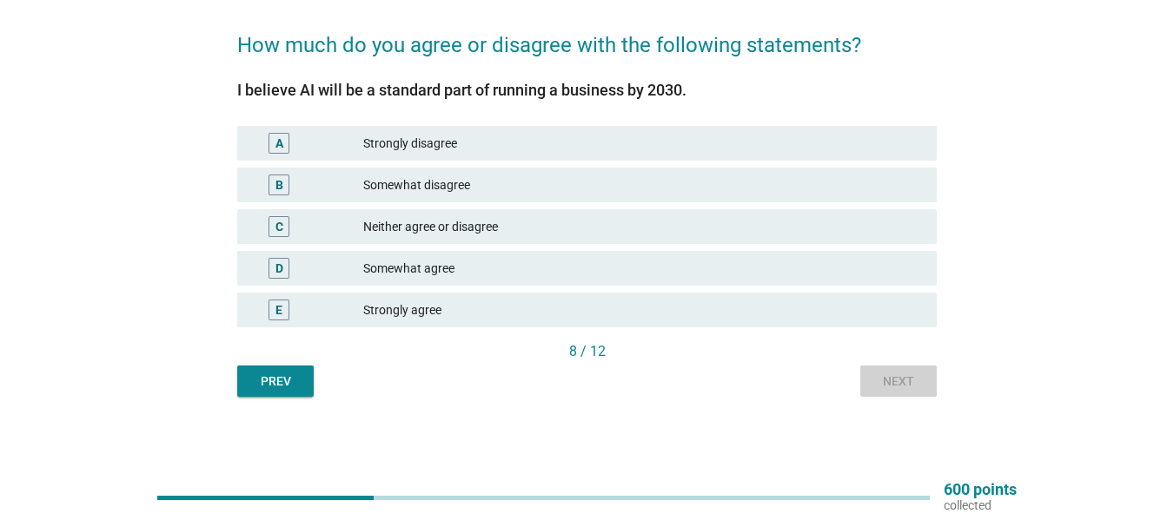
scroll to position [0, 0]
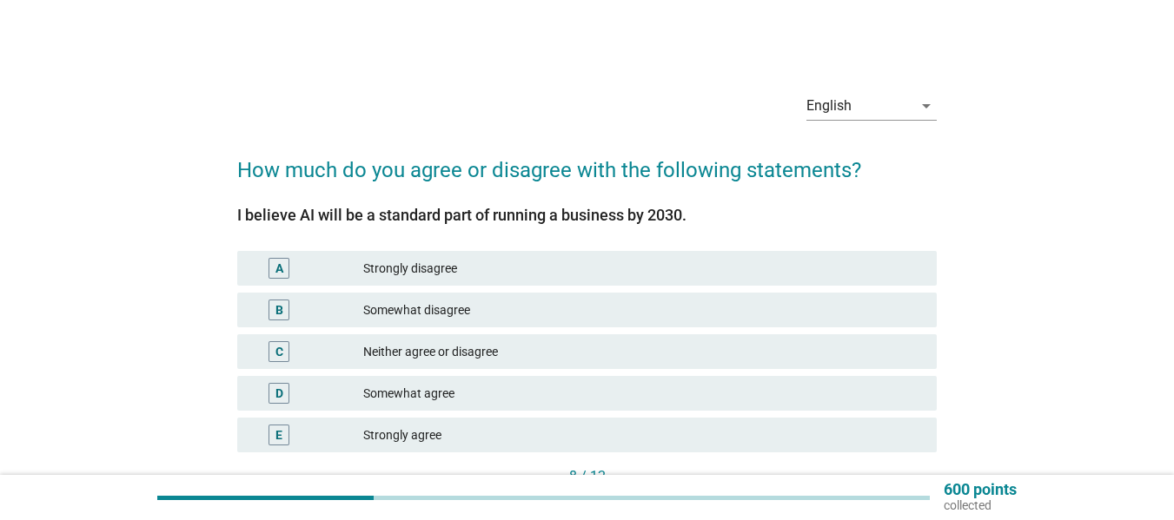
click at [532, 347] on div "Neither agree or disagree" at bounding box center [642, 351] width 559 height 21
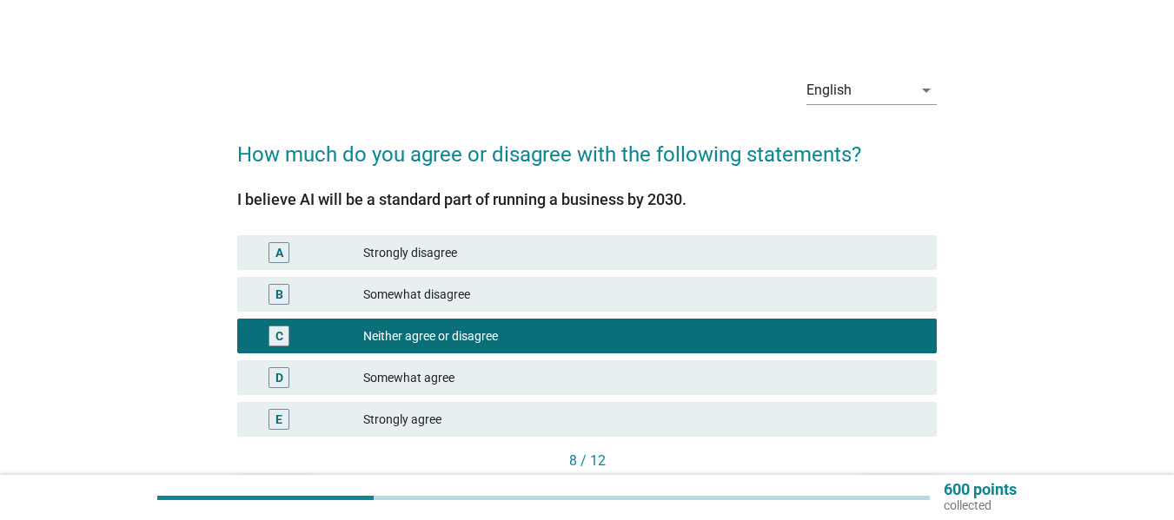
scroll to position [125, 0]
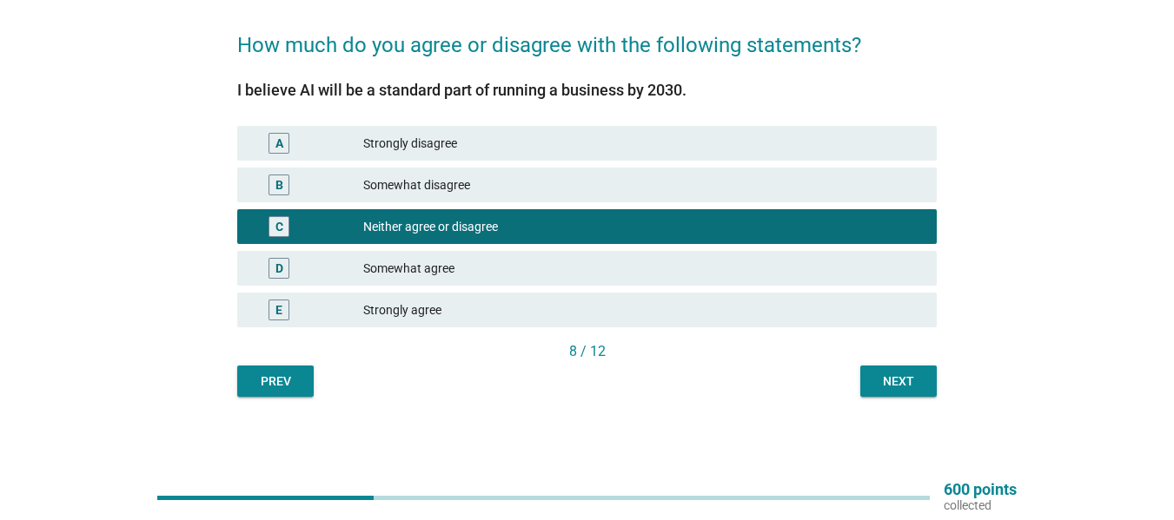
click at [882, 388] on div "Next" at bounding box center [898, 382] width 49 height 18
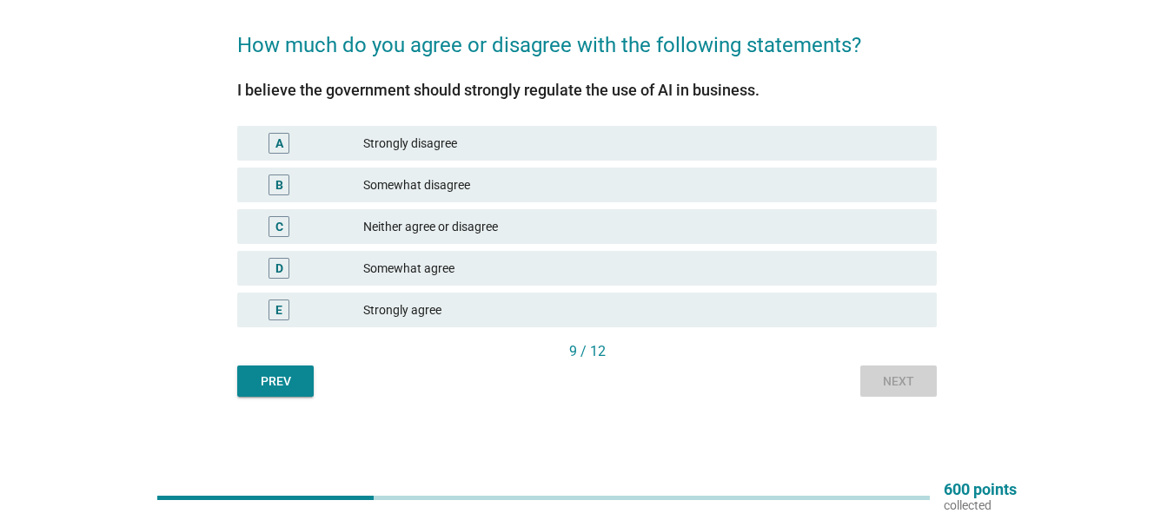
scroll to position [0, 0]
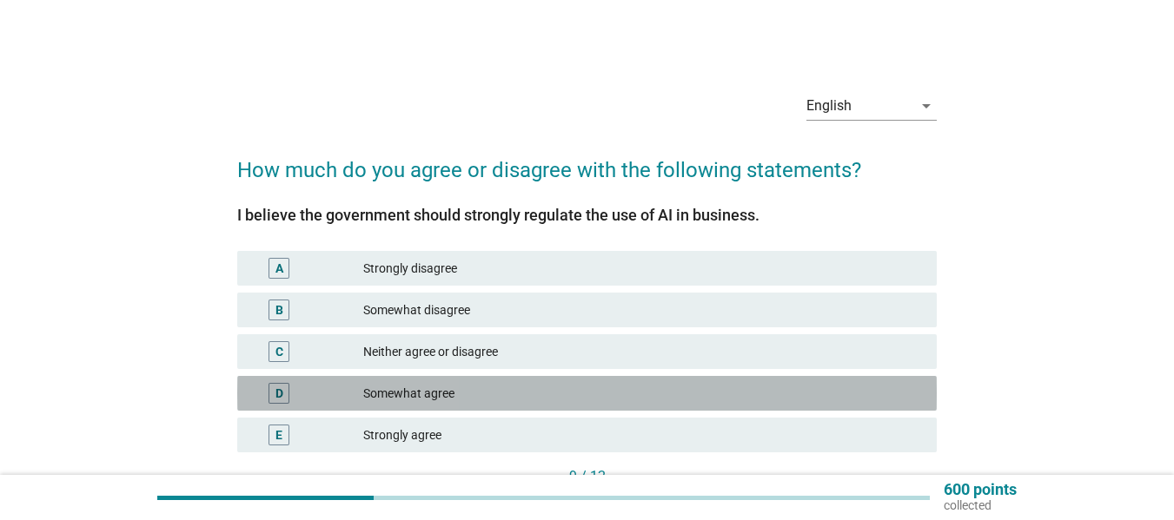
drag, startPoint x: 534, startPoint y: 390, endPoint x: 1023, endPoint y: 298, distance: 497.6
click at [536, 389] on div "Somewhat agree" at bounding box center [642, 393] width 559 height 21
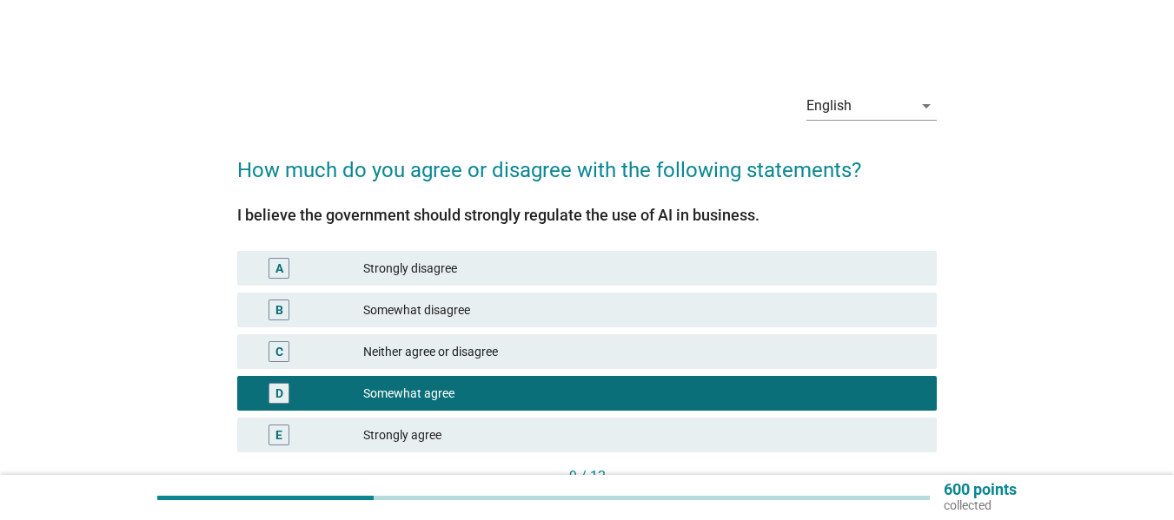
scroll to position [112, 0]
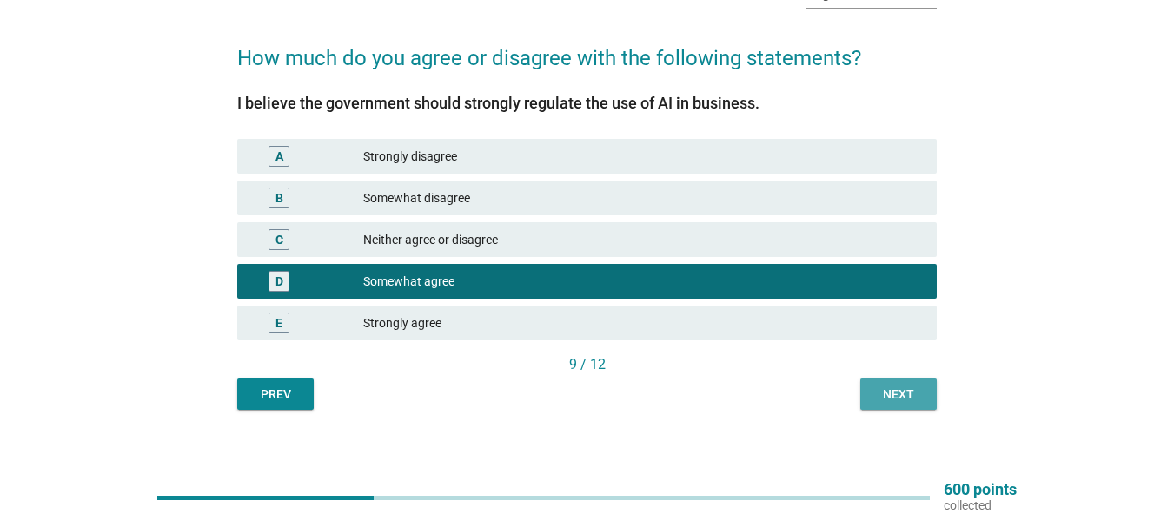
click at [874, 387] on div "Next" at bounding box center [898, 395] width 49 height 18
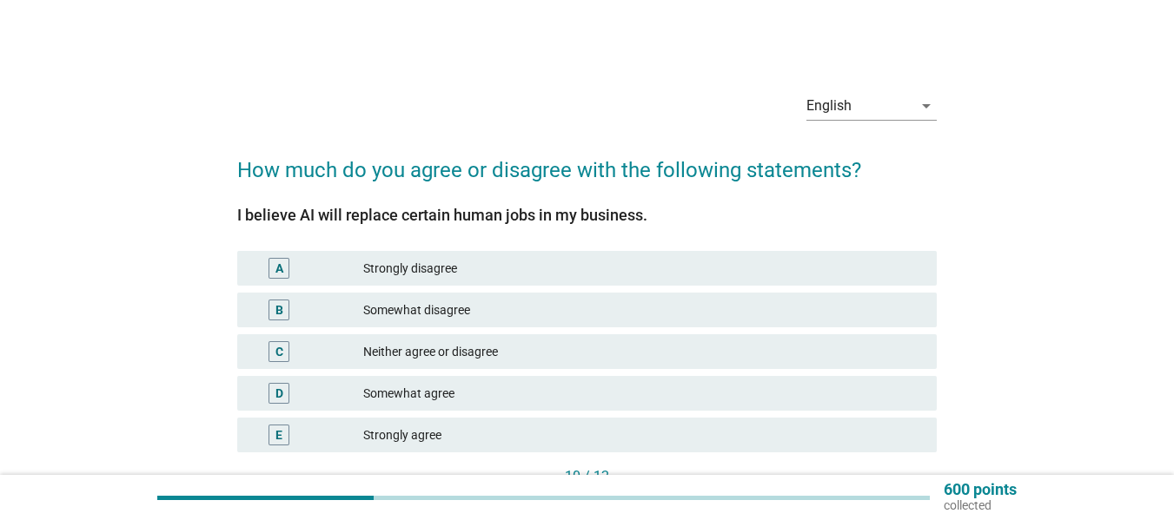
click at [553, 355] on div "Neither agree or disagree" at bounding box center [642, 351] width 559 height 21
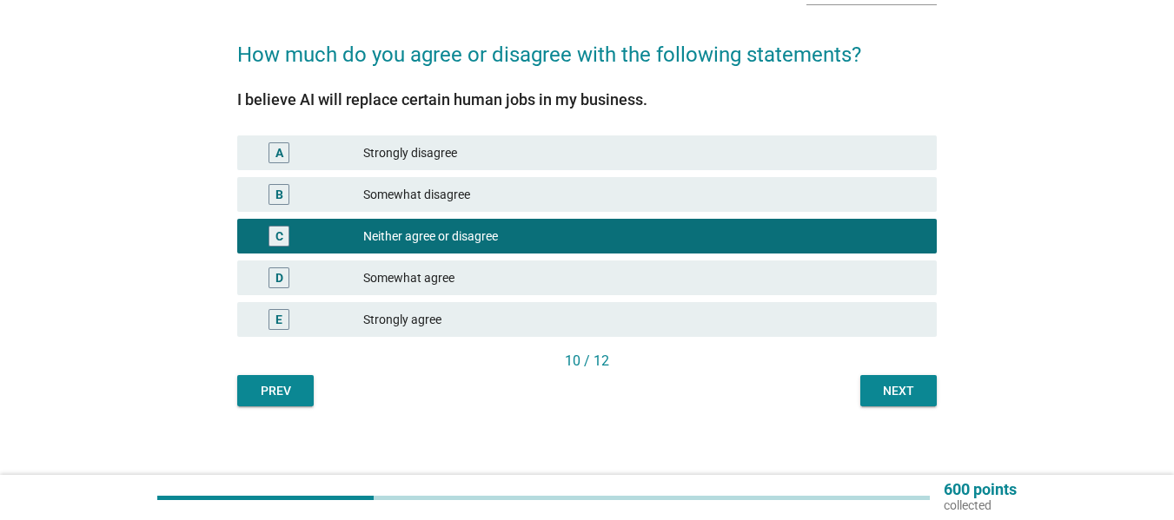
scroll to position [122, 0]
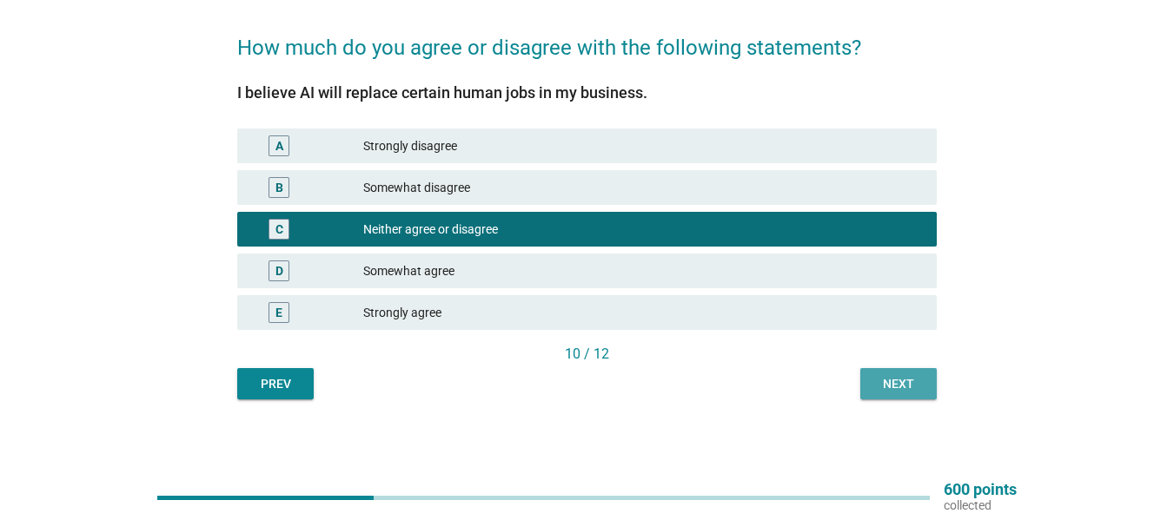
click at [889, 383] on div "Next" at bounding box center [898, 384] width 49 height 18
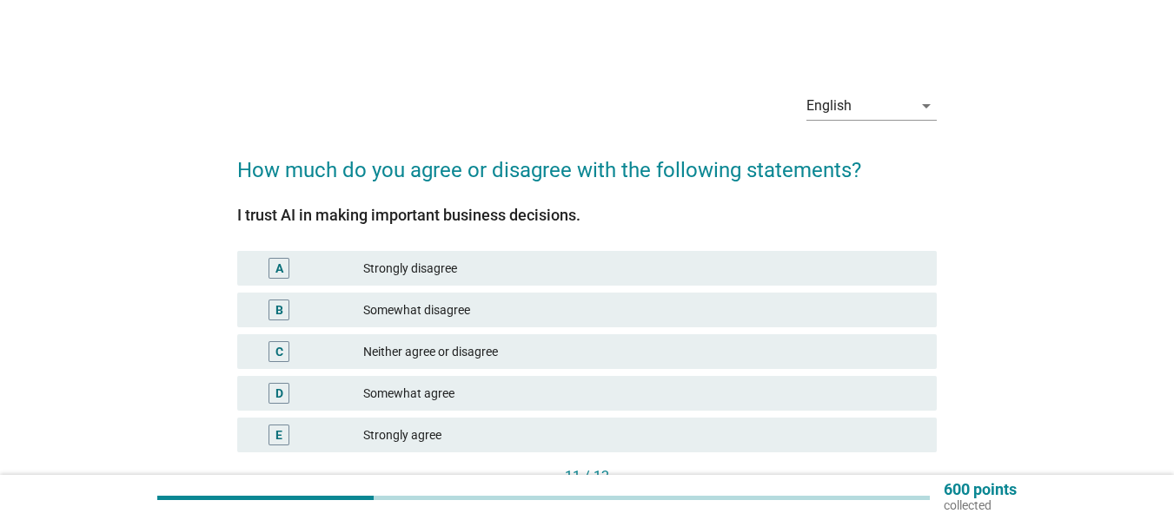
click at [564, 380] on div "D Somewhat agree" at bounding box center [586, 393] width 699 height 35
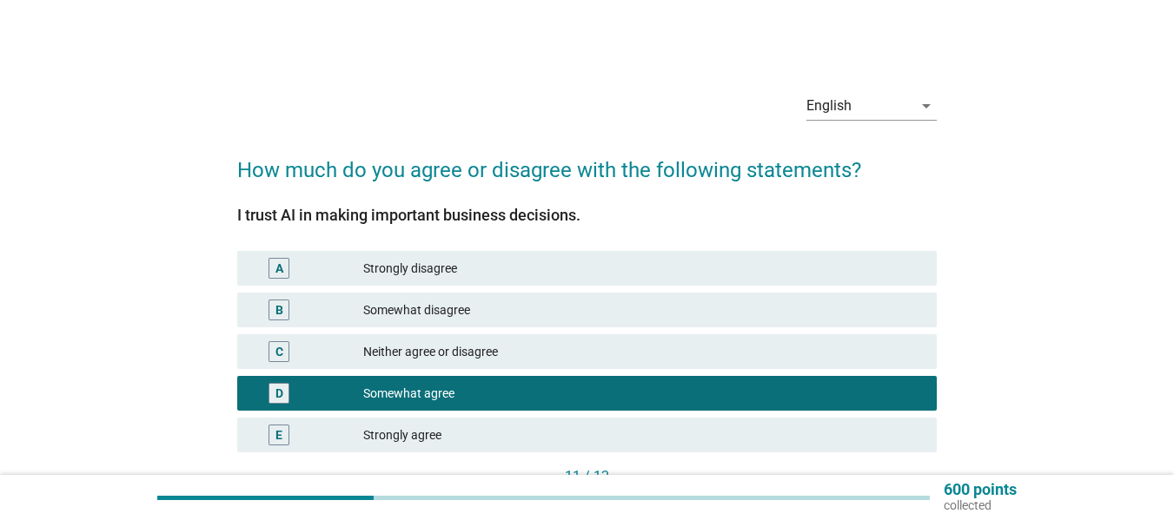
scroll to position [125, 0]
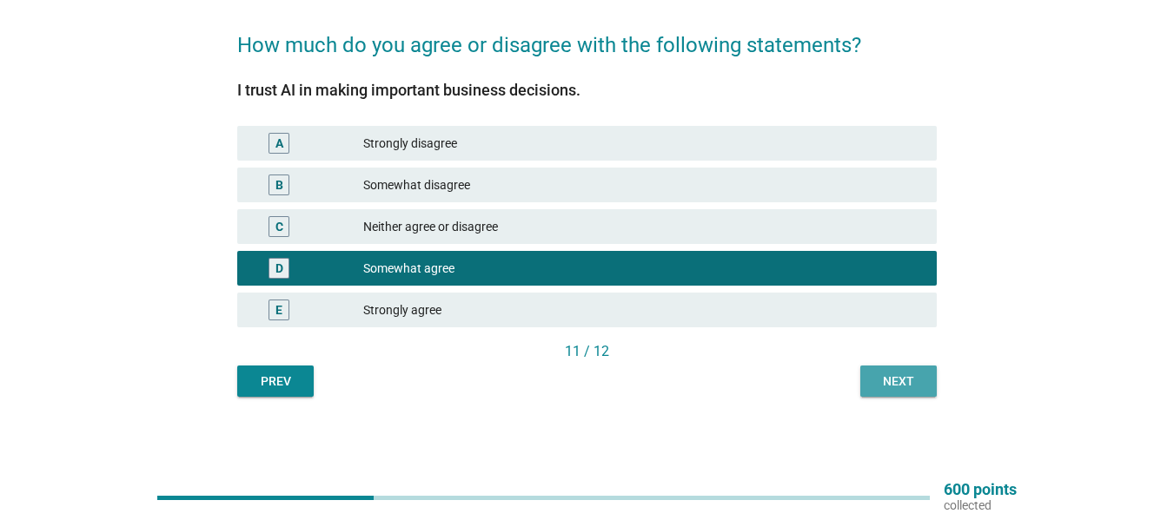
click at [906, 375] on div "Next" at bounding box center [898, 382] width 49 height 18
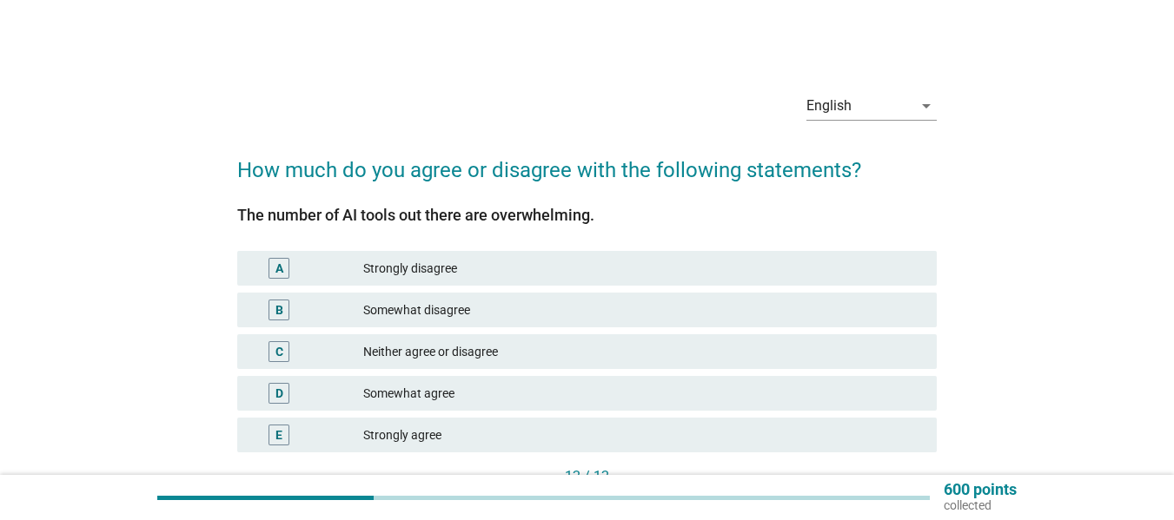
click at [598, 380] on div "D Somewhat agree" at bounding box center [586, 393] width 699 height 35
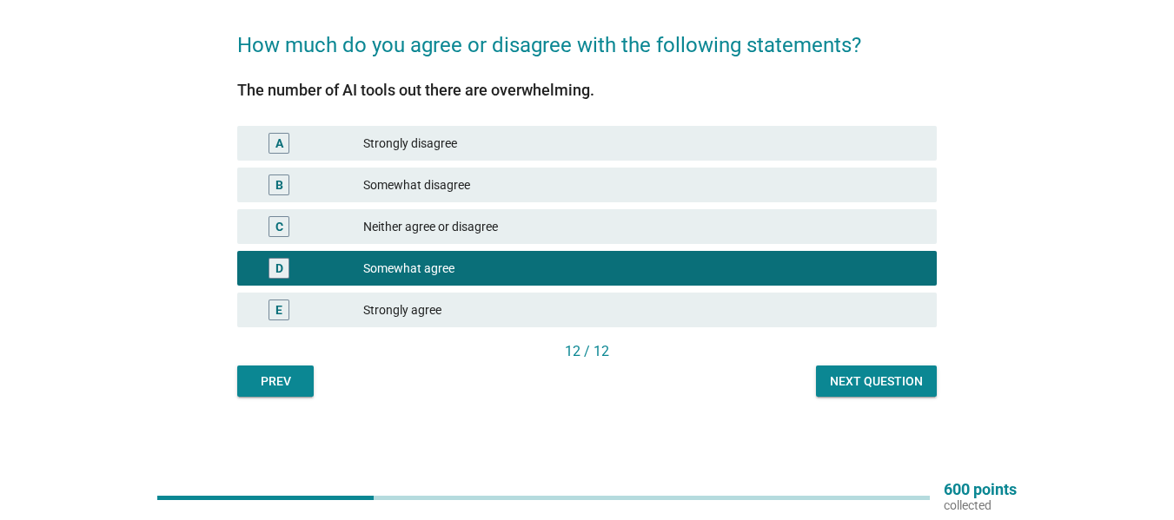
click at [840, 378] on div "Next question" at bounding box center [876, 382] width 93 height 18
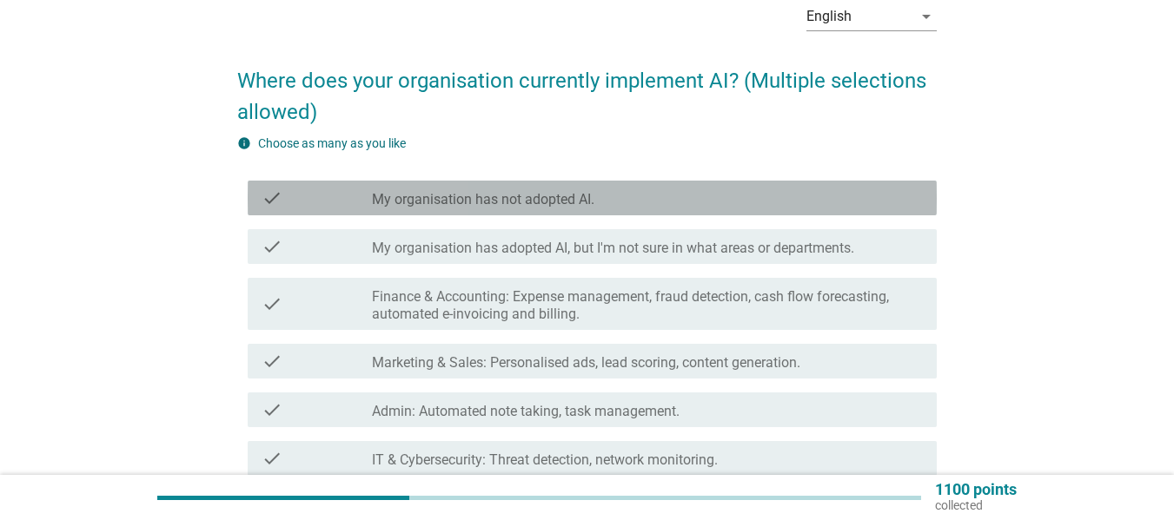
click at [712, 204] on div "check_box_outline_blank My organisation has not adopted AI." at bounding box center [647, 198] width 551 height 21
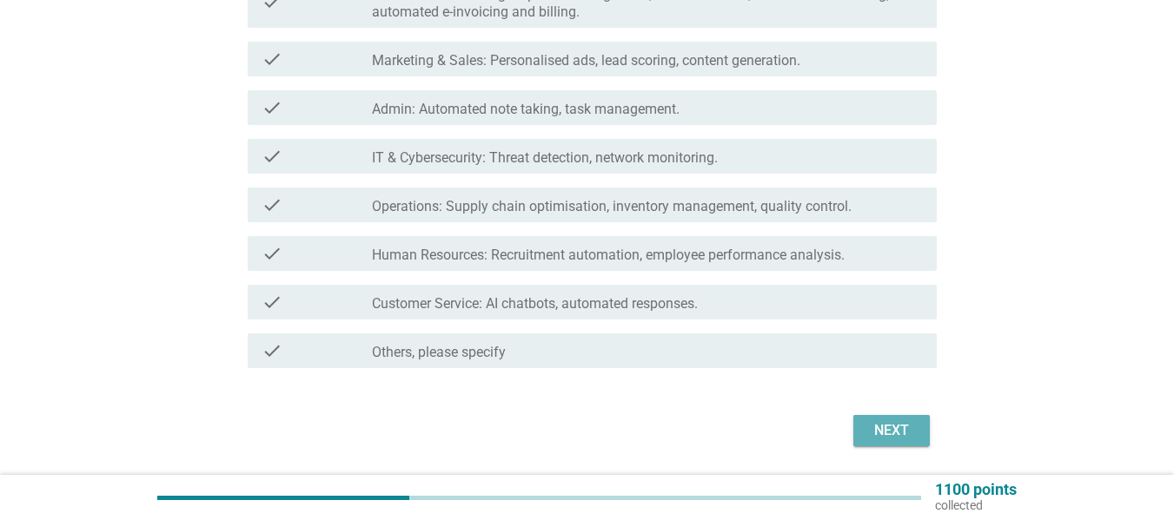
click at [876, 439] on div "Next" at bounding box center [891, 430] width 49 height 21
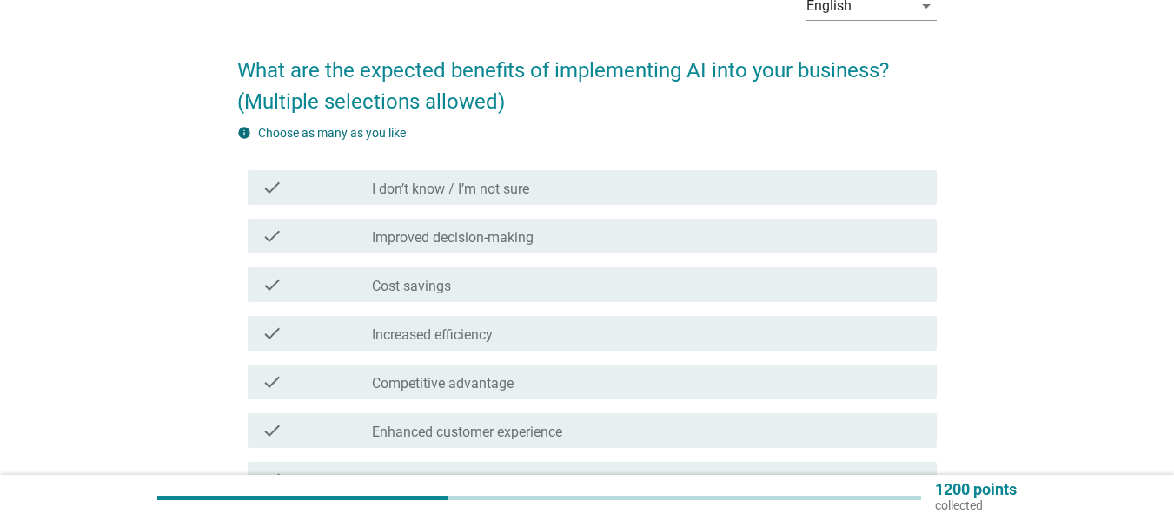
click at [627, 184] on div "check_box_outline_blank I don’t know / I’m not sure" at bounding box center [647, 187] width 551 height 21
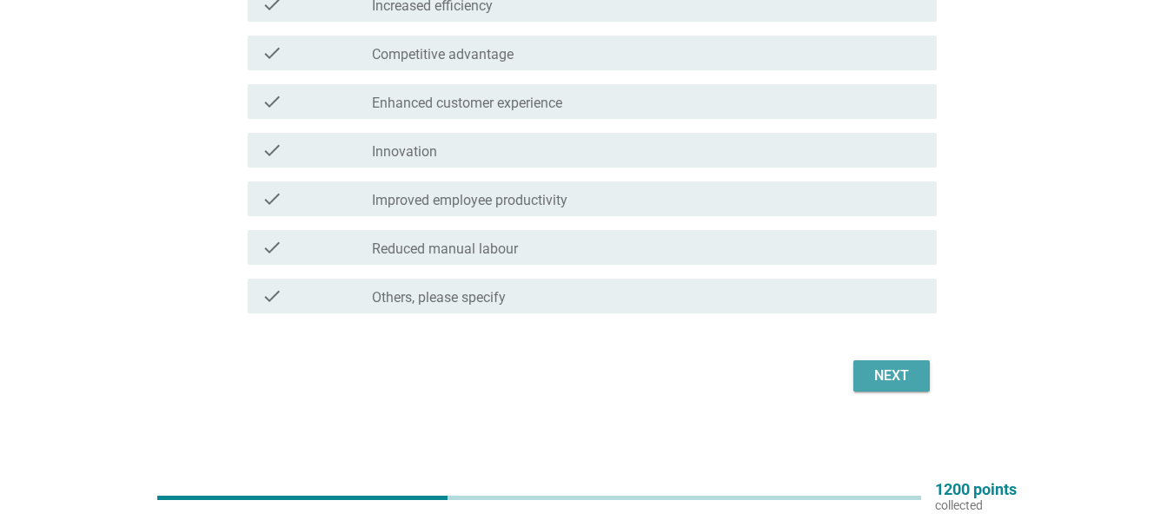
click at [915, 381] on button "Next" at bounding box center [891, 375] width 76 height 31
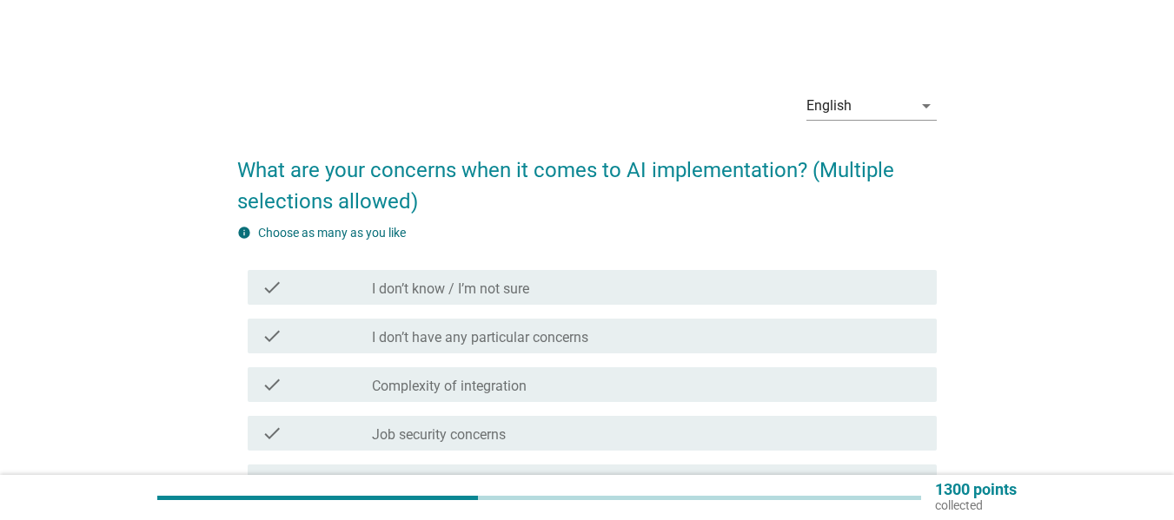
drag, startPoint x: 716, startPoint y: 292, endPoint x: 768, endPoint y: 294, distance: 52.2
click at [714, 292] on div "check_box_outline_blank I don’t know / I’m not sure" at bounding box center [647, 287] width 551 height 21
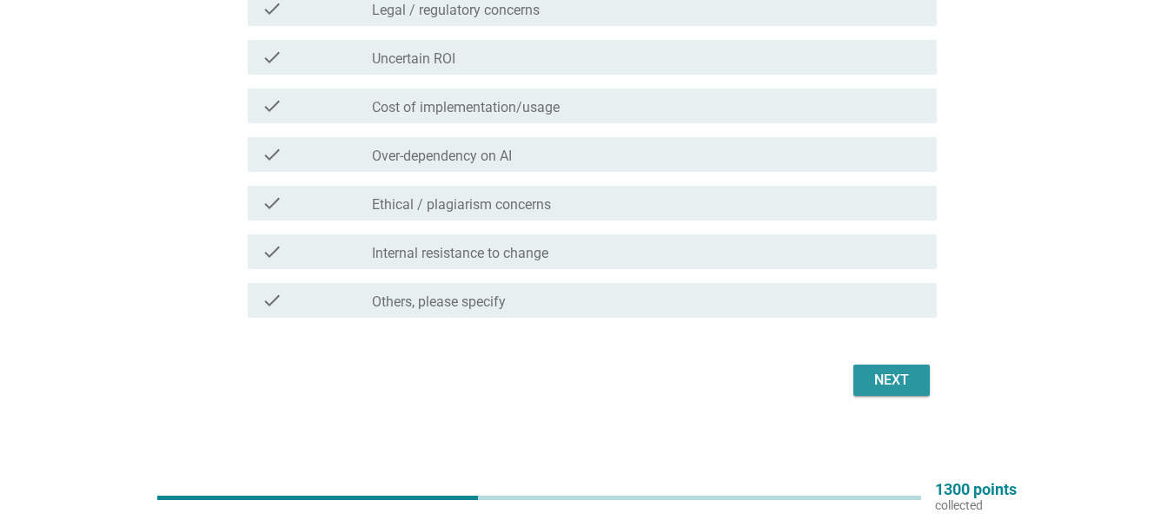
click at [891, 378] on div "Next" at bounding box center [891, 380] width 49 height 21
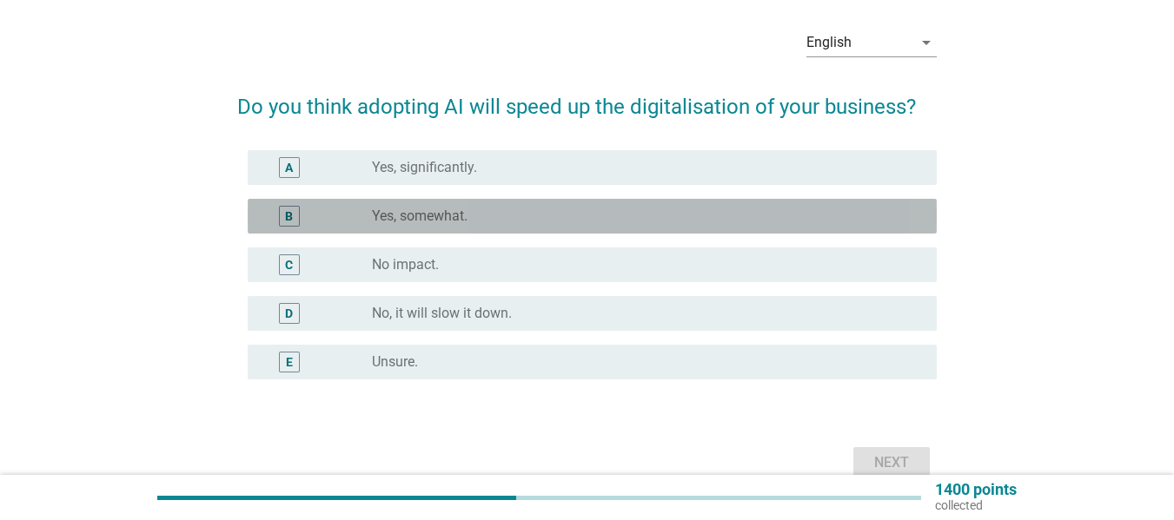
drag, startPoint x: 509, startPoint y: 222, endPoint x: 853, endPoint y: 308, distance: 354.6
click at [509, 223] on div "radio_button_unchecked Yes, somewhat." at bounding box center [640, 216] width 537 height 17
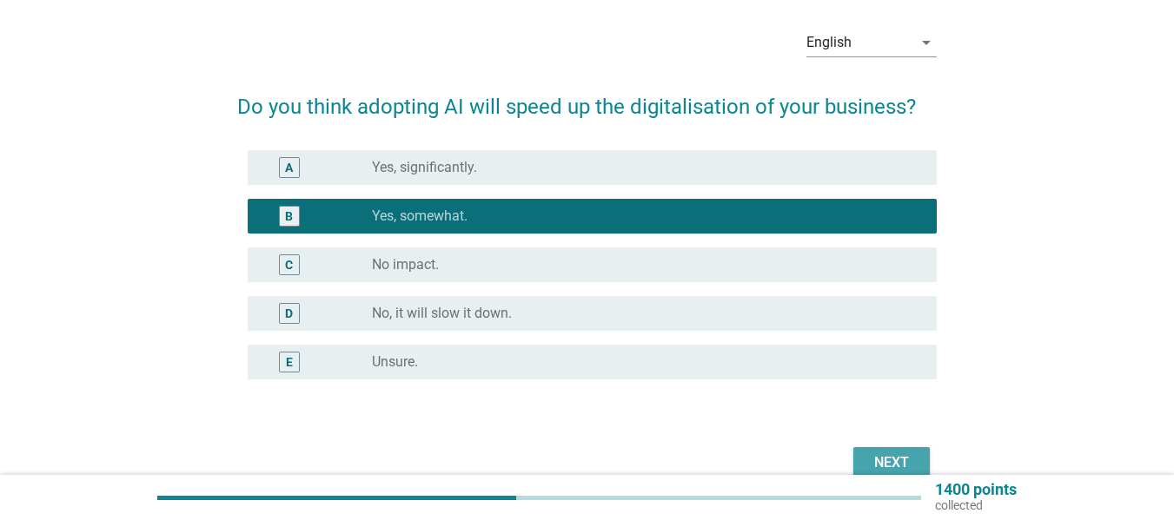
click at [872, 449] on button "Next" at bounding box center [891, 462] width 76 height 31
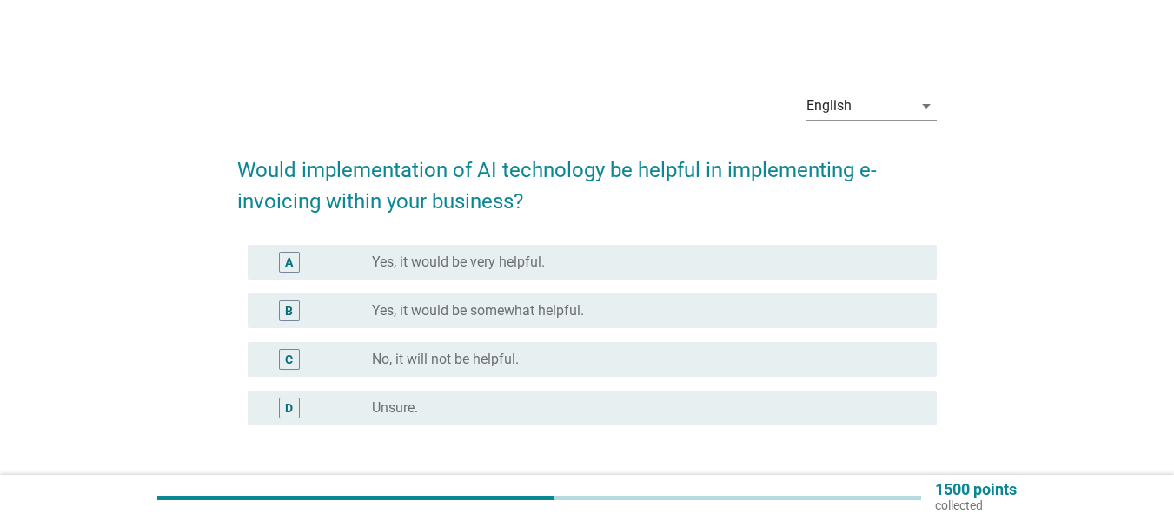
click at [647, 300] on div "B radio_button_unchecked Yes, it would be somewhat helpful." at bounding box center [592, 311] width 689 height 35
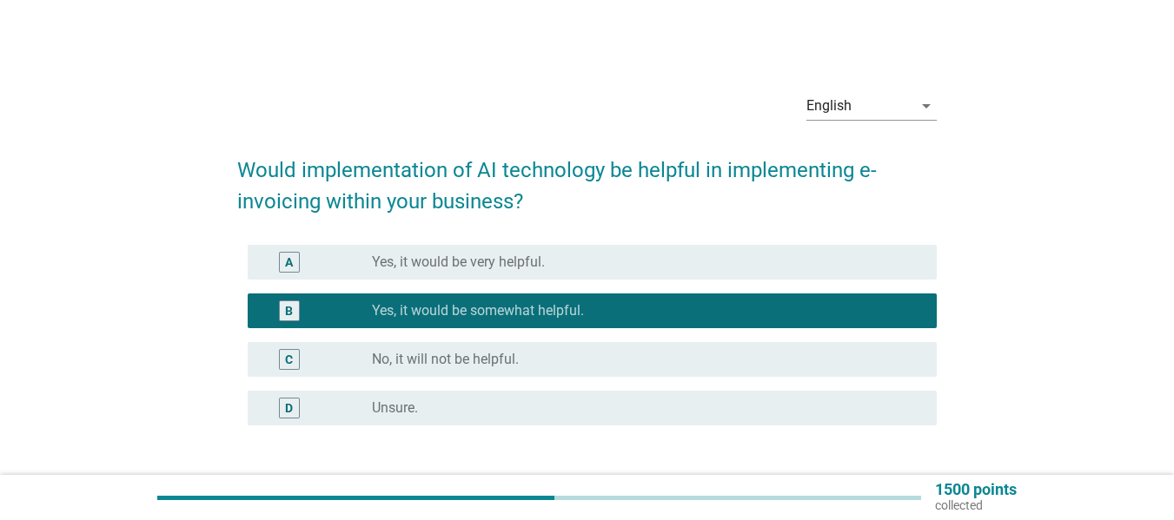
scroll to position [133, 0]
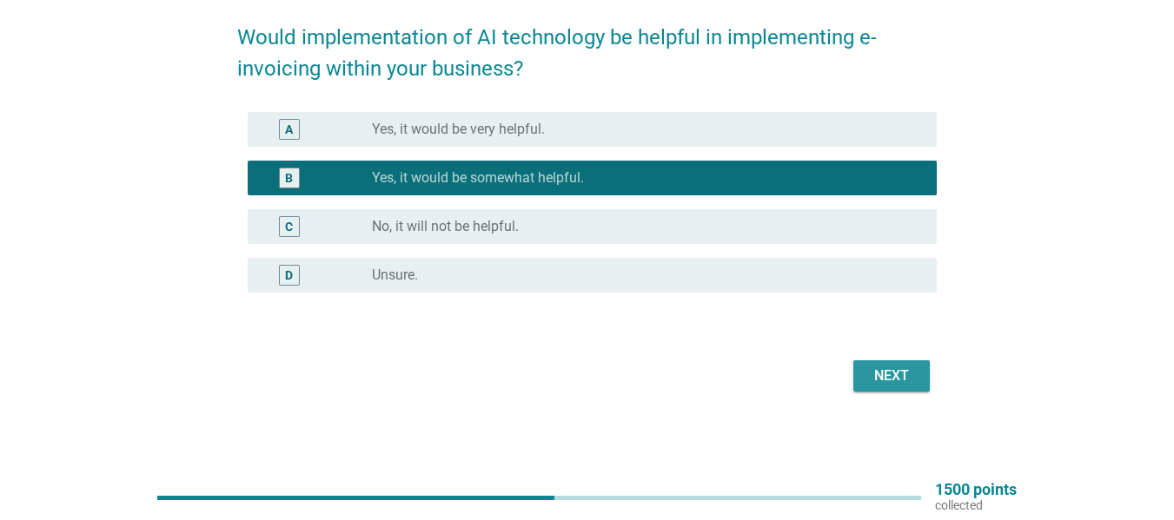
click at [914, 377] on button "Next" at bounding box center [891, 375] width 76 height 31
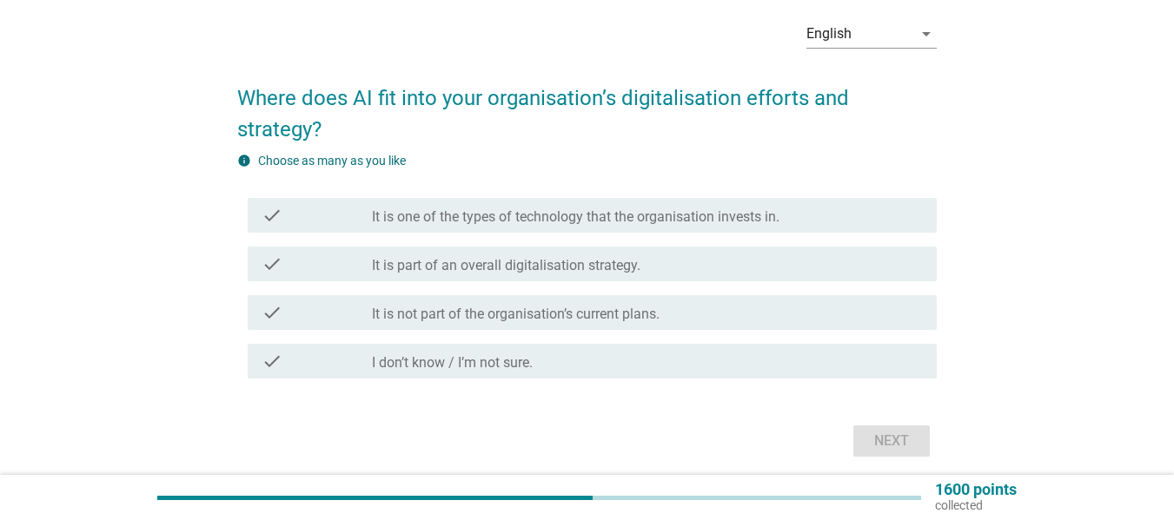
scroll to position [82, 0]
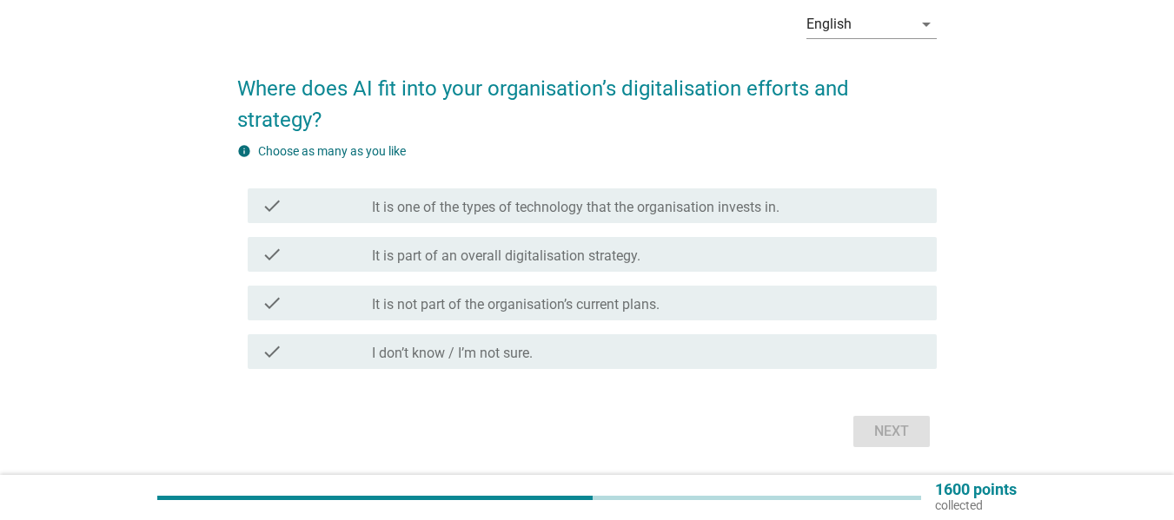
click at [752, 257] on div "check_box_outline_blank It is part of an overall digitalisation strategy." at bounding box center [647, 254] width 551 height 21
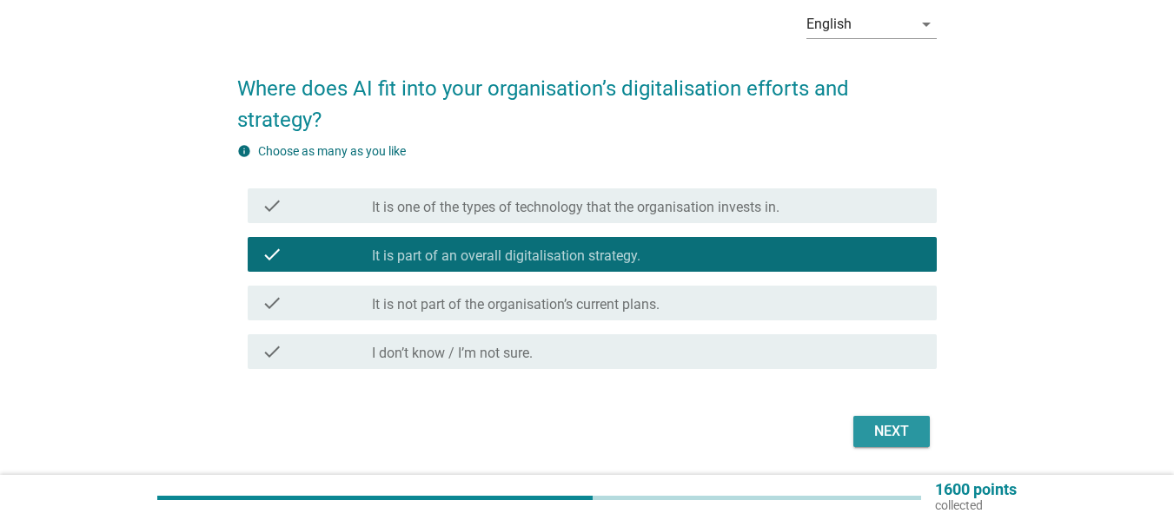
click at [890, 424] on div "Next" at bounding box center [891, 431] width 49 height 21
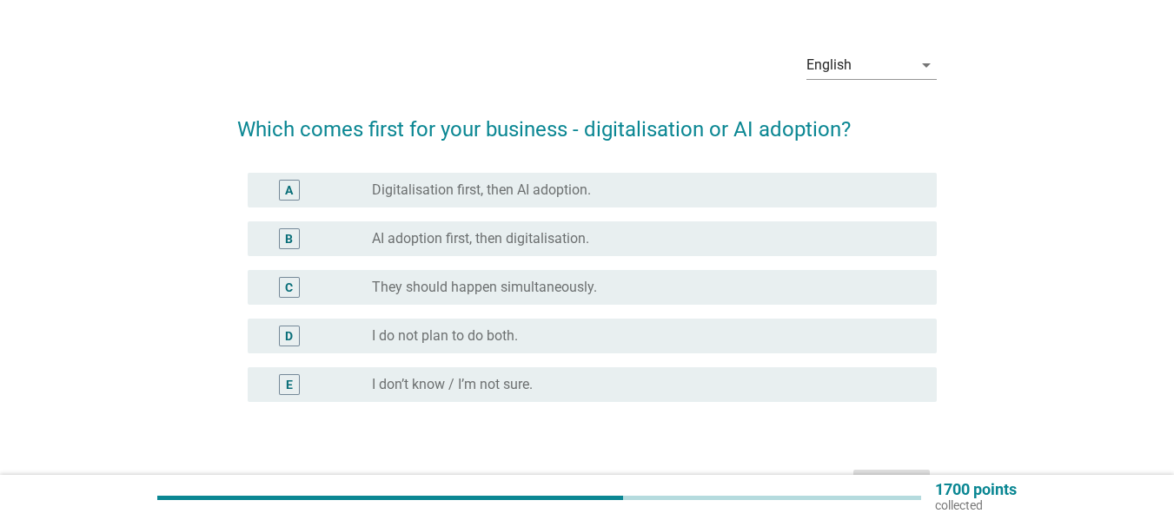
scroll to position [47, 0]
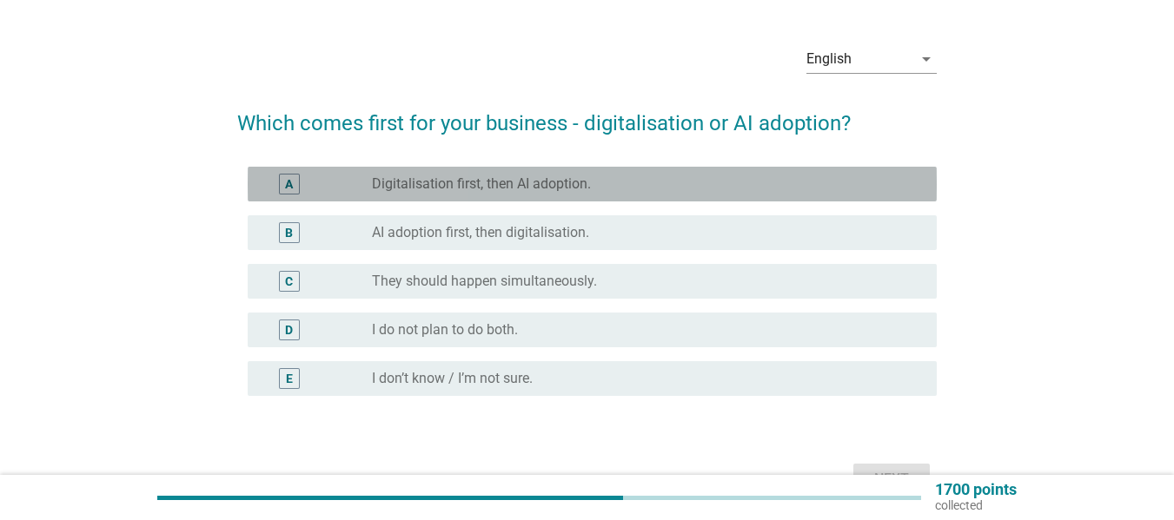
click at [712, 178] on div "radio_button_unchecked Digitalisation first, then AI adoption." at bounding box center [640, 183] width 537 height 17
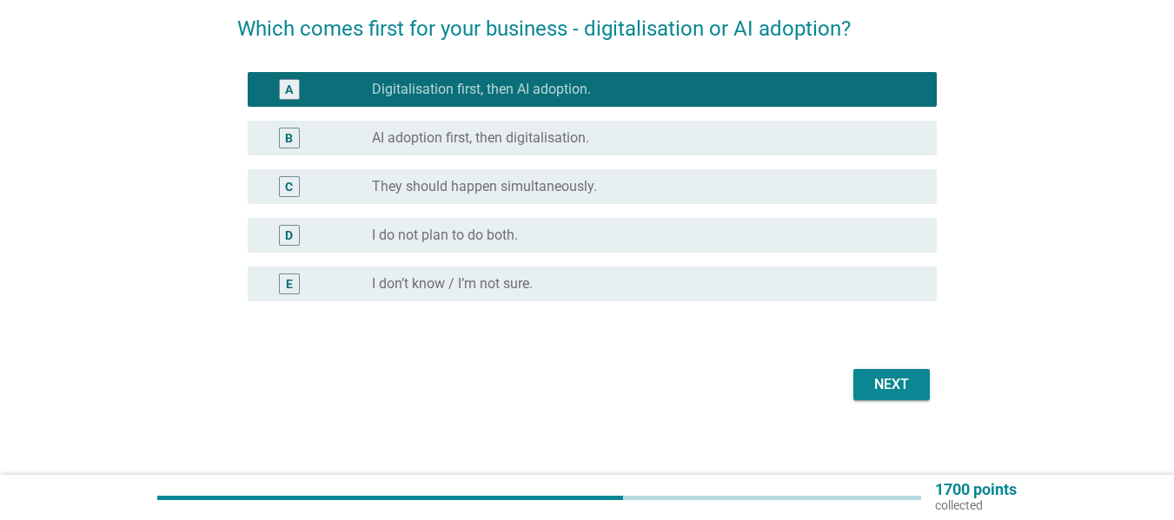
scroll to position [150, 0]
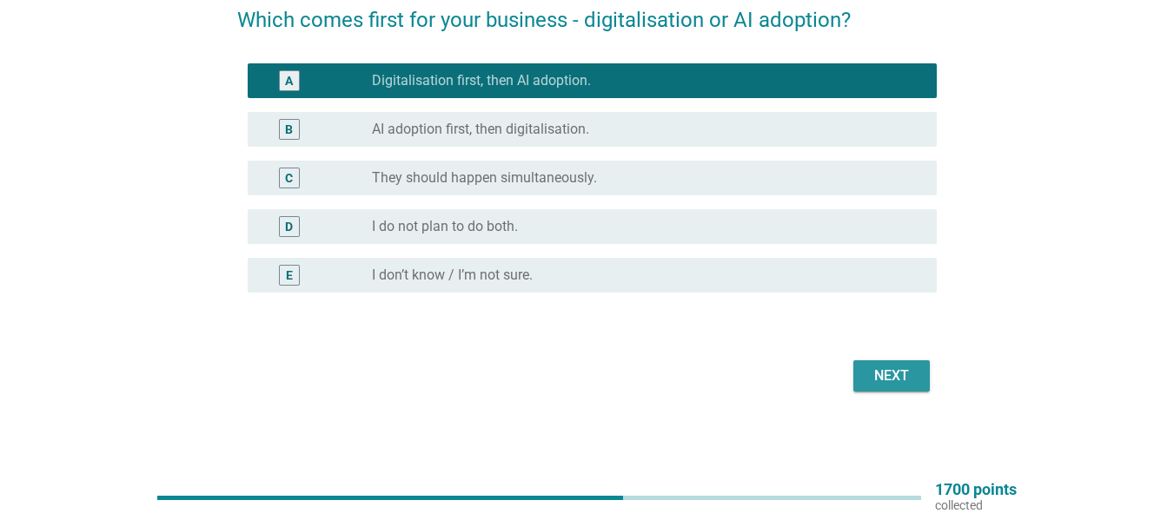
click at [919, 367] on button "Next" at bounding box center [891, 375] width 76 height 31
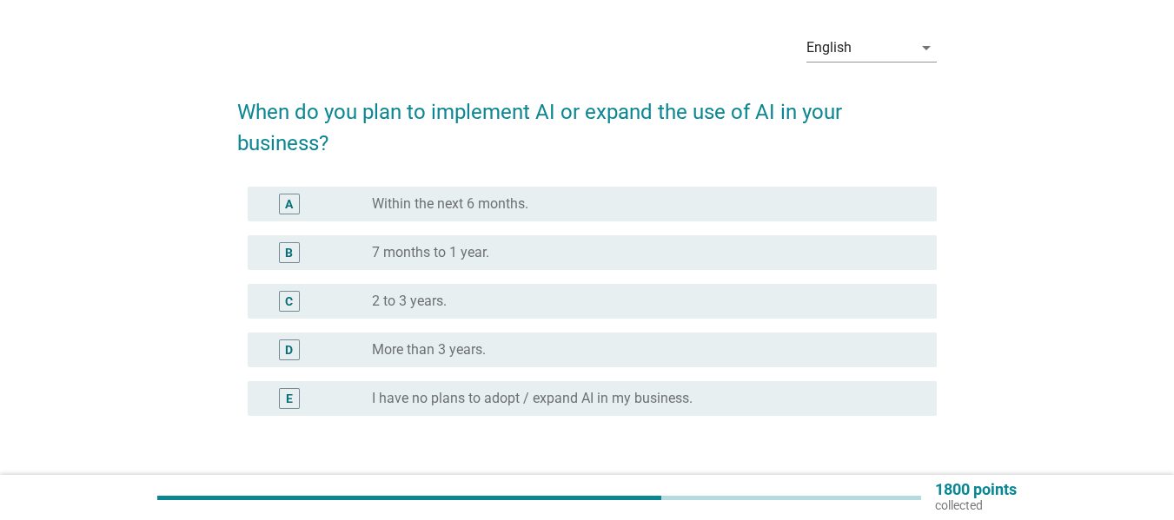
scroll to position [61, 0]
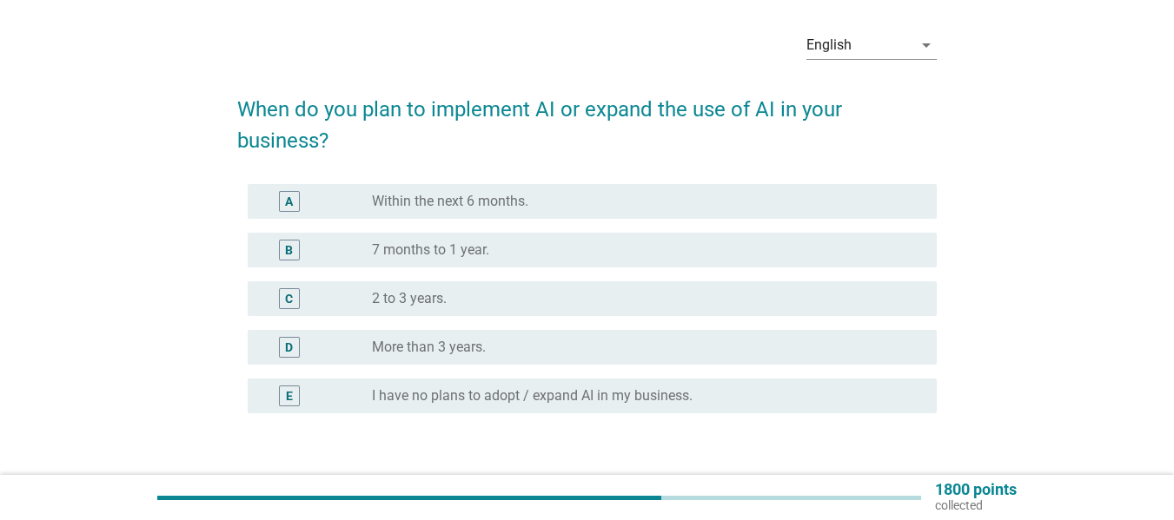
drag, startPoint x: 542, startPoint y: 301, endPoint x: 753, endPoint y: 292, distance: 211.3
click at [542, 300] on div "radio_button_unchecked 2 to 3 years." at bounding box center [640, 298] width 537 height 17
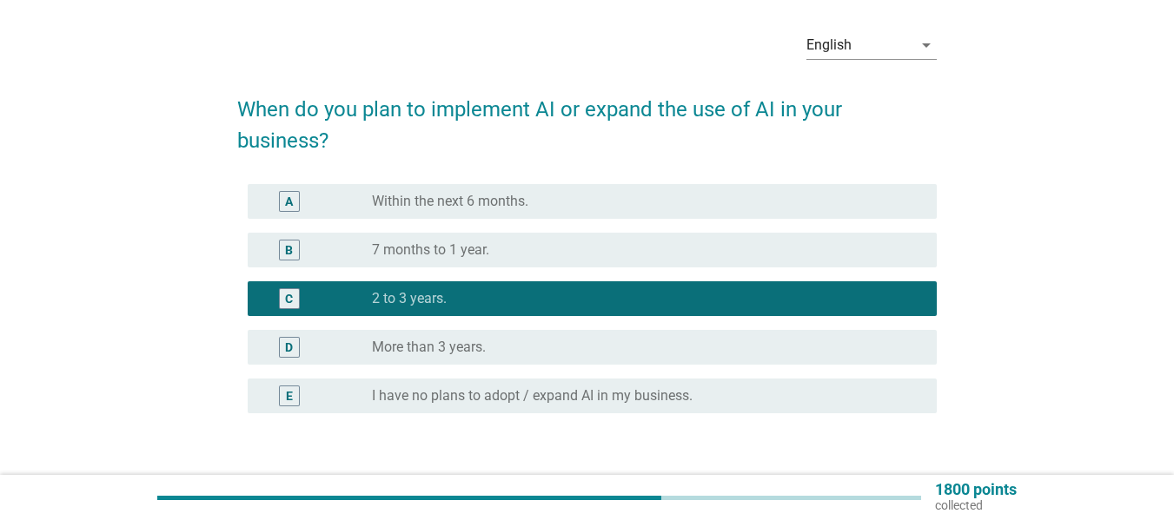
scroll to position [182, 0]
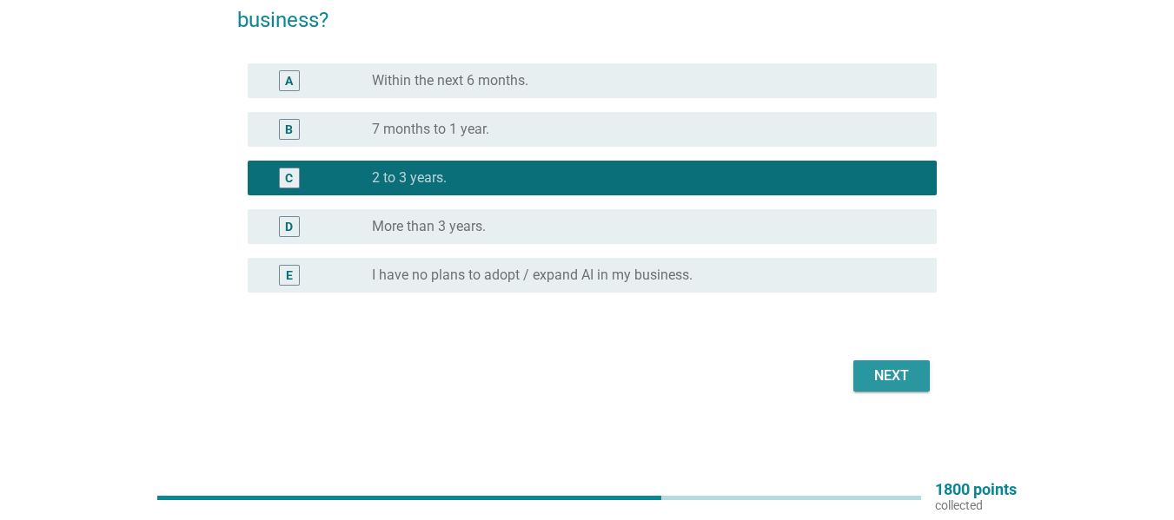
click at [881, 393] on div "Next" at bounding box center [586, 376] width 699 height 42
click at [901, 373] on div "Next" at bounding box center [891, 376] width 49 height 21
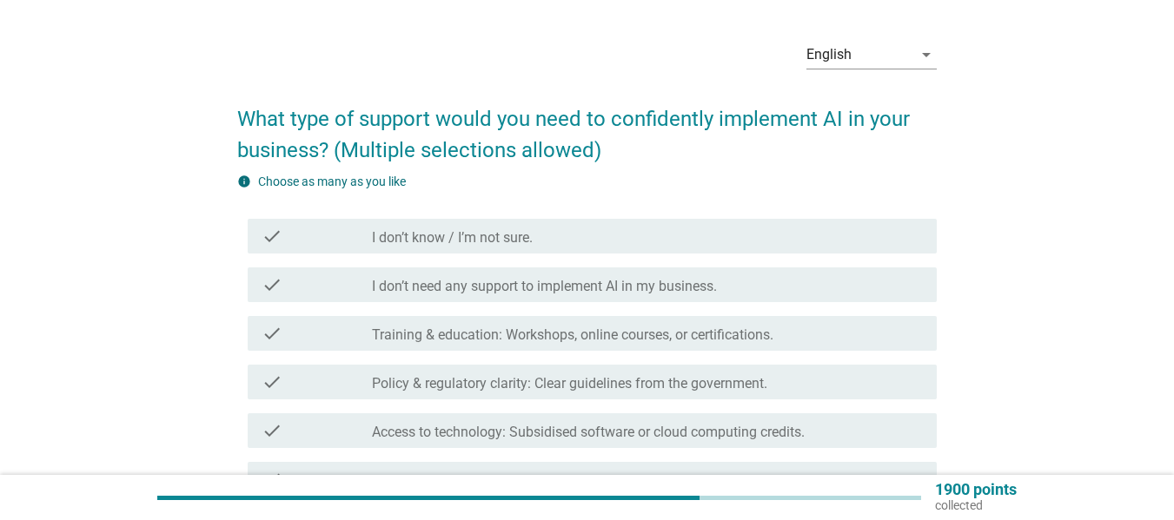
scroll to position [65, 0]
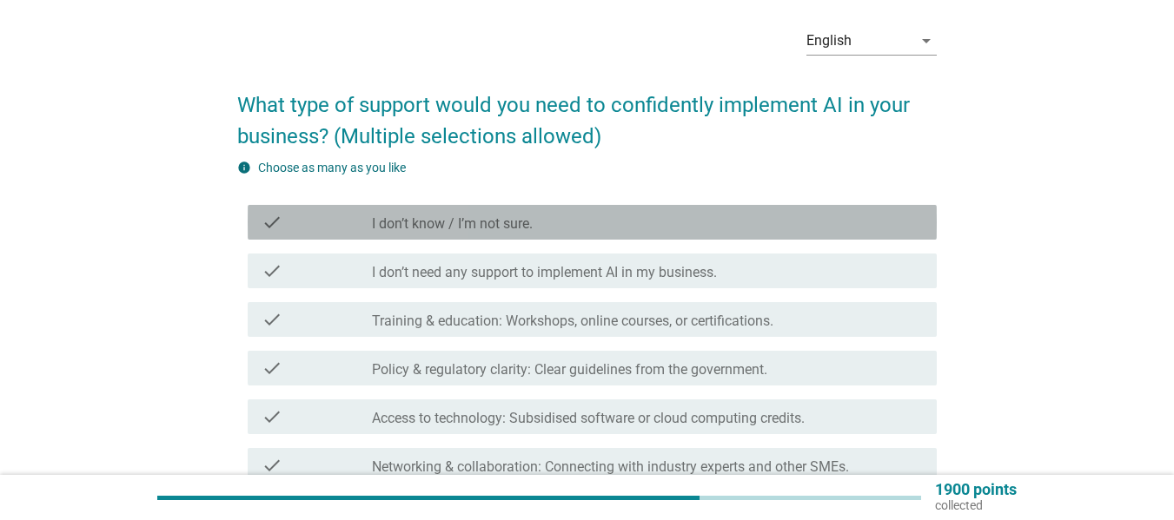
click at [734, 234] on div "check check_box_outline_blank I don’t know / I’m not sure." at bounding box center [592, 222] width 689 height 35
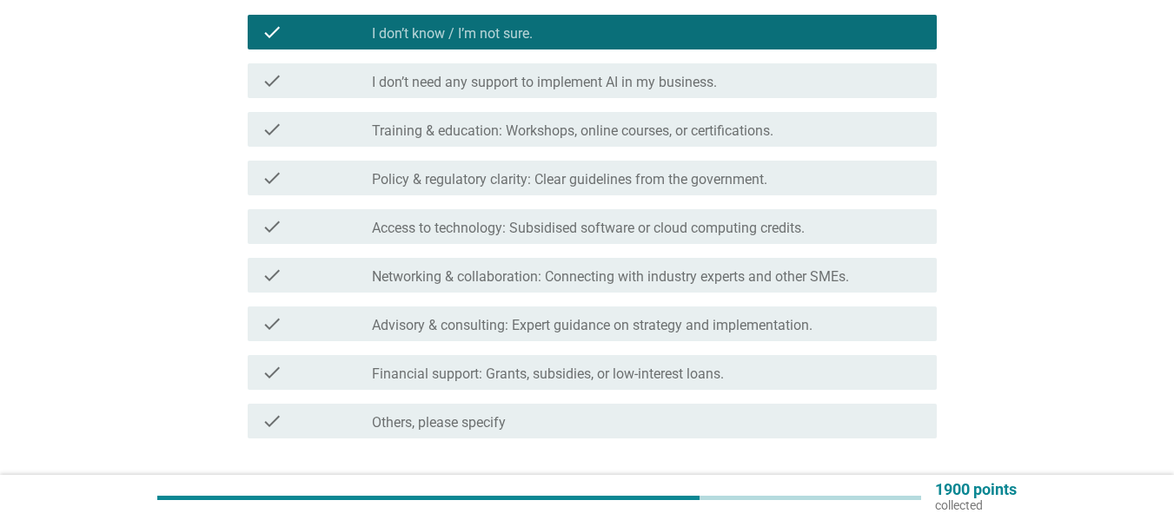
scroll to position [306, 0]
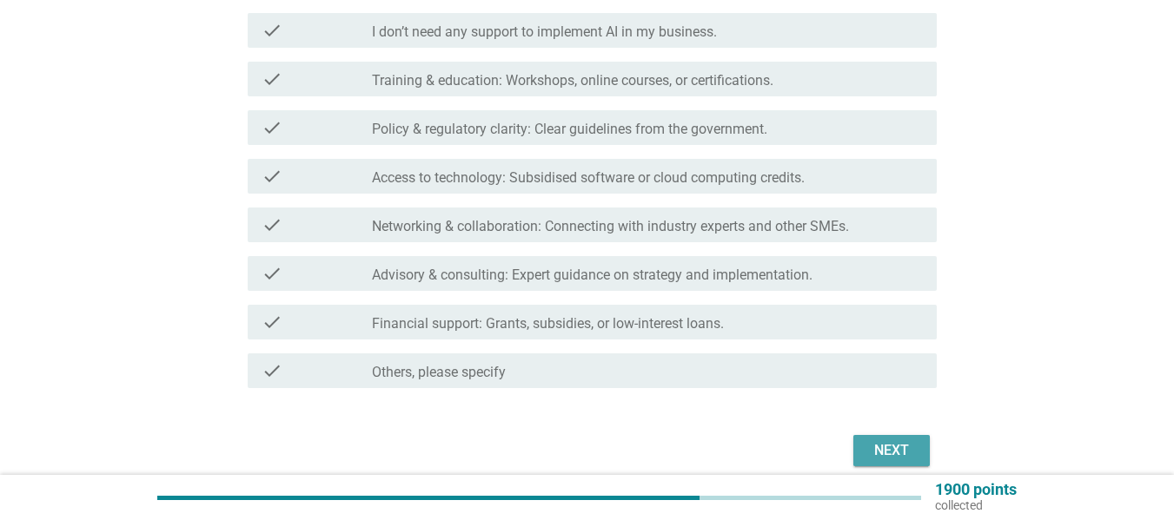
click at [888, 439] on button "Next" at bounding box center [891, 450] width 76 height 31
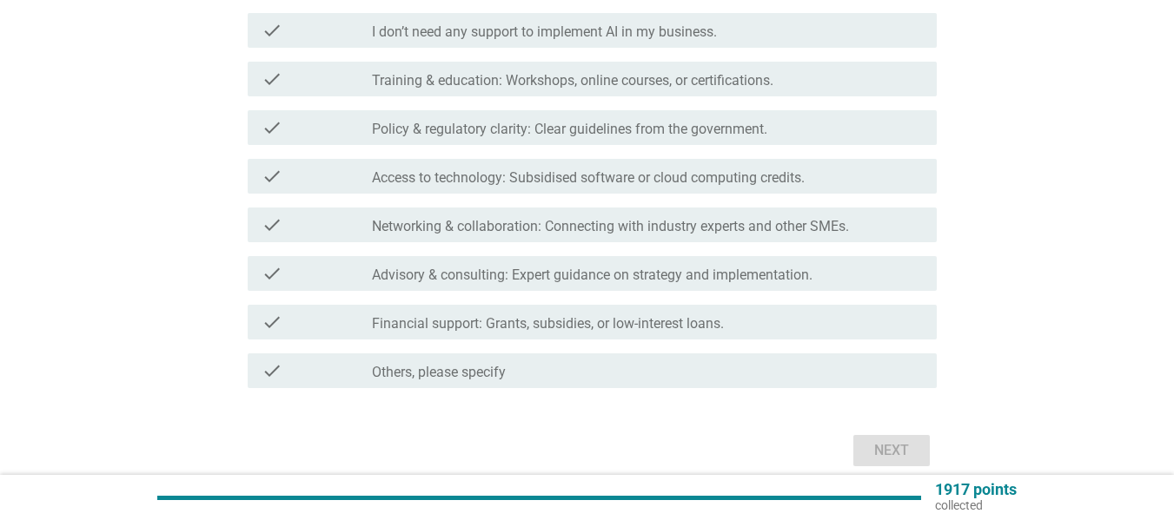
scroll to position [0, 0]
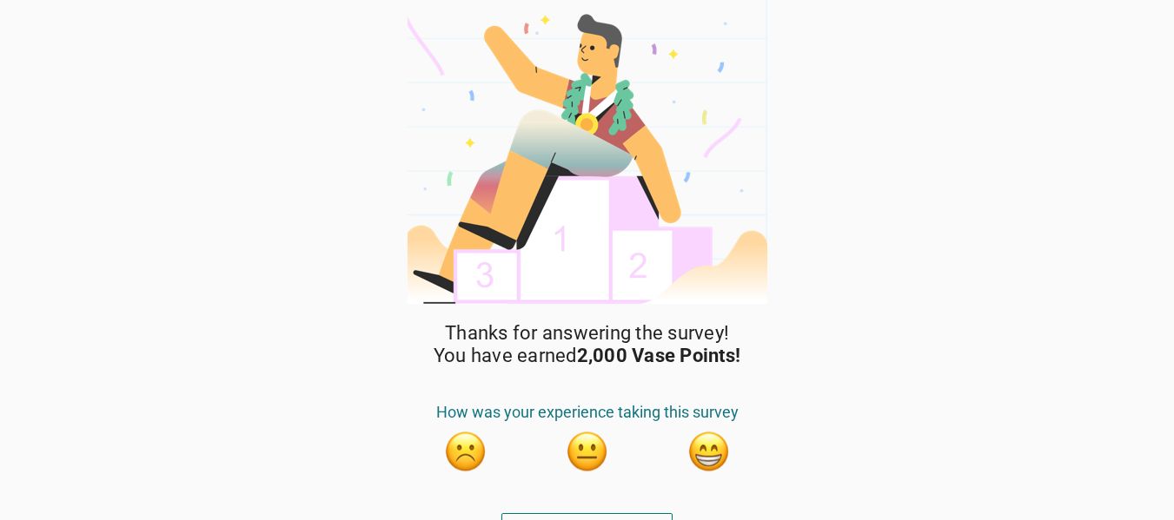
scroll to position [30, 0]
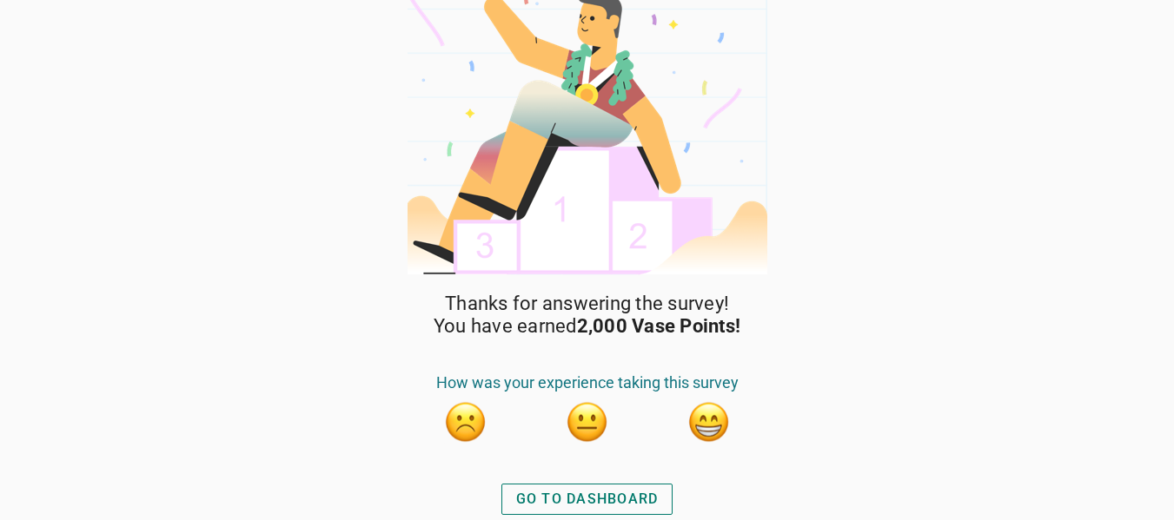
click at [597, 493] on div "GO TO DASHBOARD" at bounding box center [587, 499] width 142 height 21
